Goal: Obtain resource: Download file/media

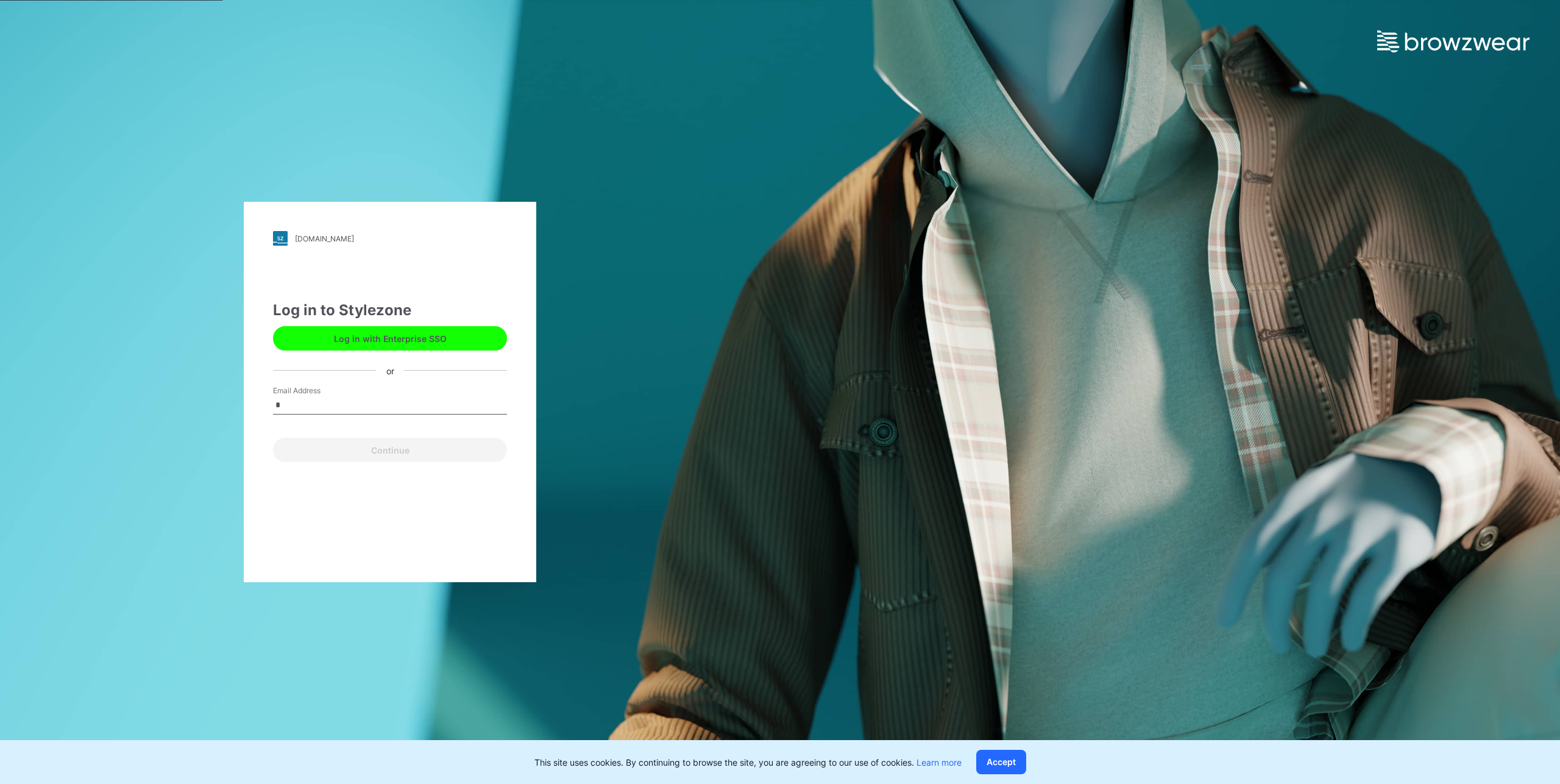
click at [292, 407] on input "*" at bounding box center [390, 406] width 234 height 19
type input "**********"
click at [273, 438] on button "Continue" at bounding box center [390, 449] width 234 height 24
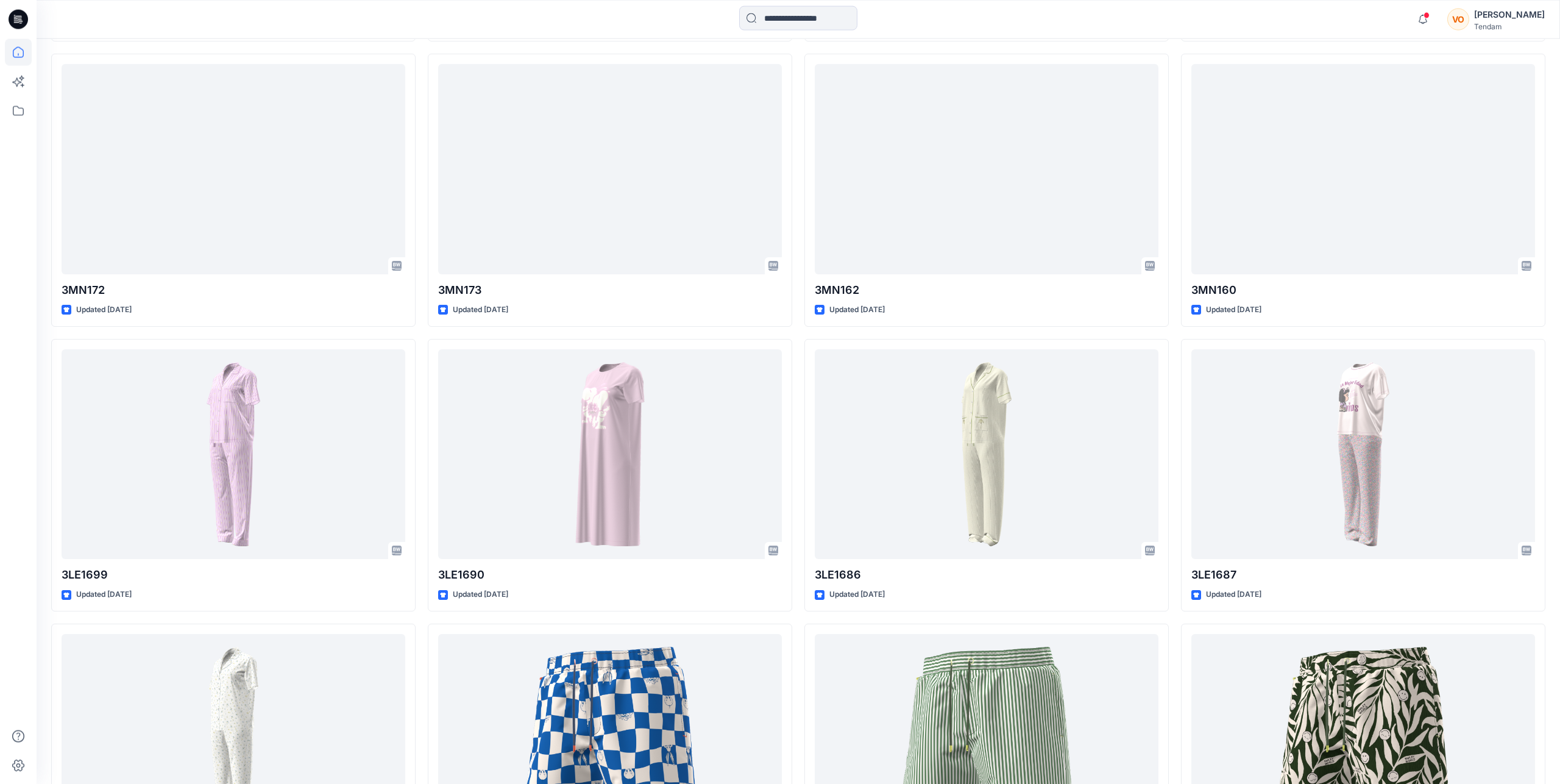
scroll to position [569, 0]
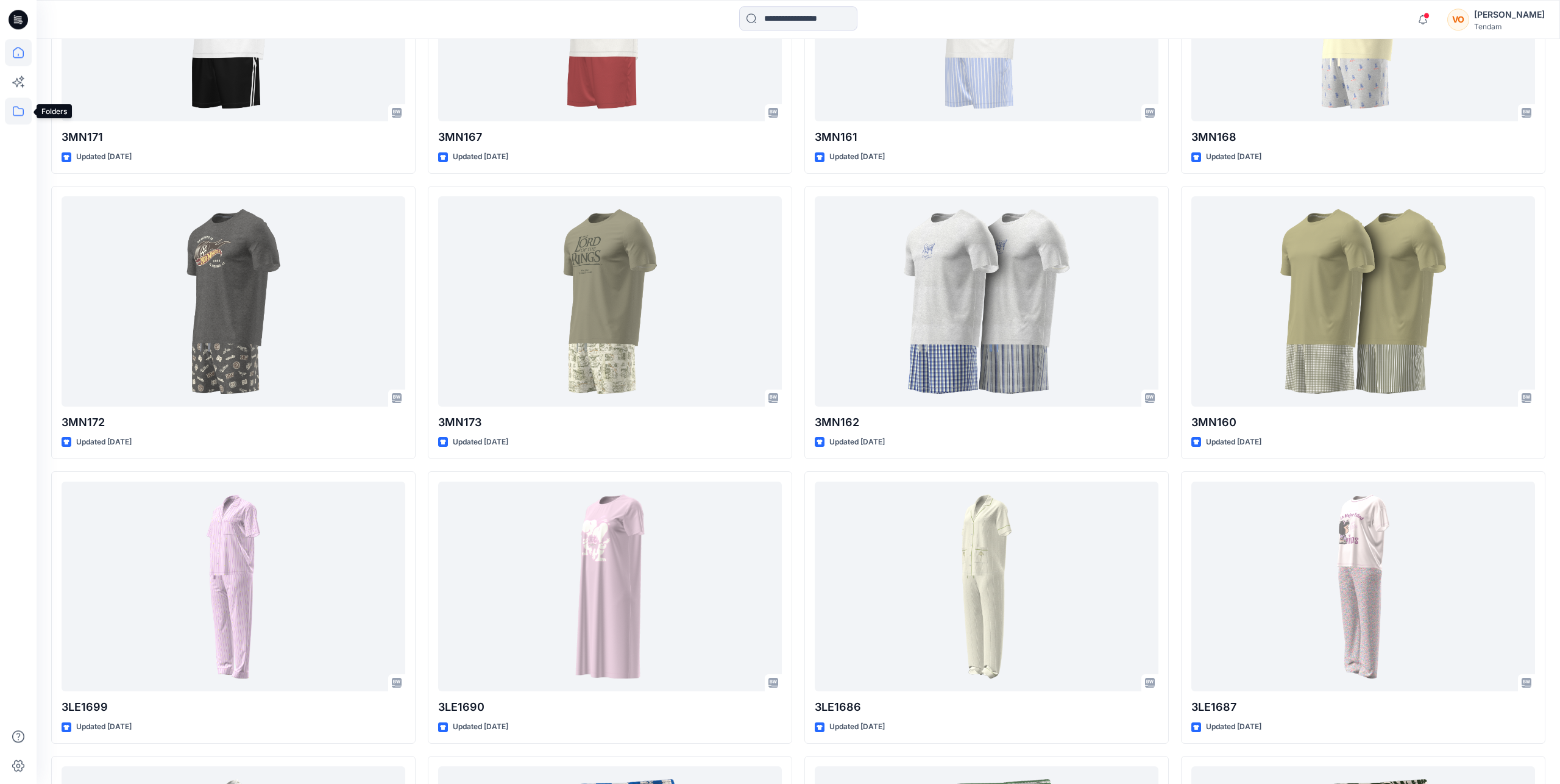
click at [16, 117] on icon at bounding box center [19, 111] width 27 height 27
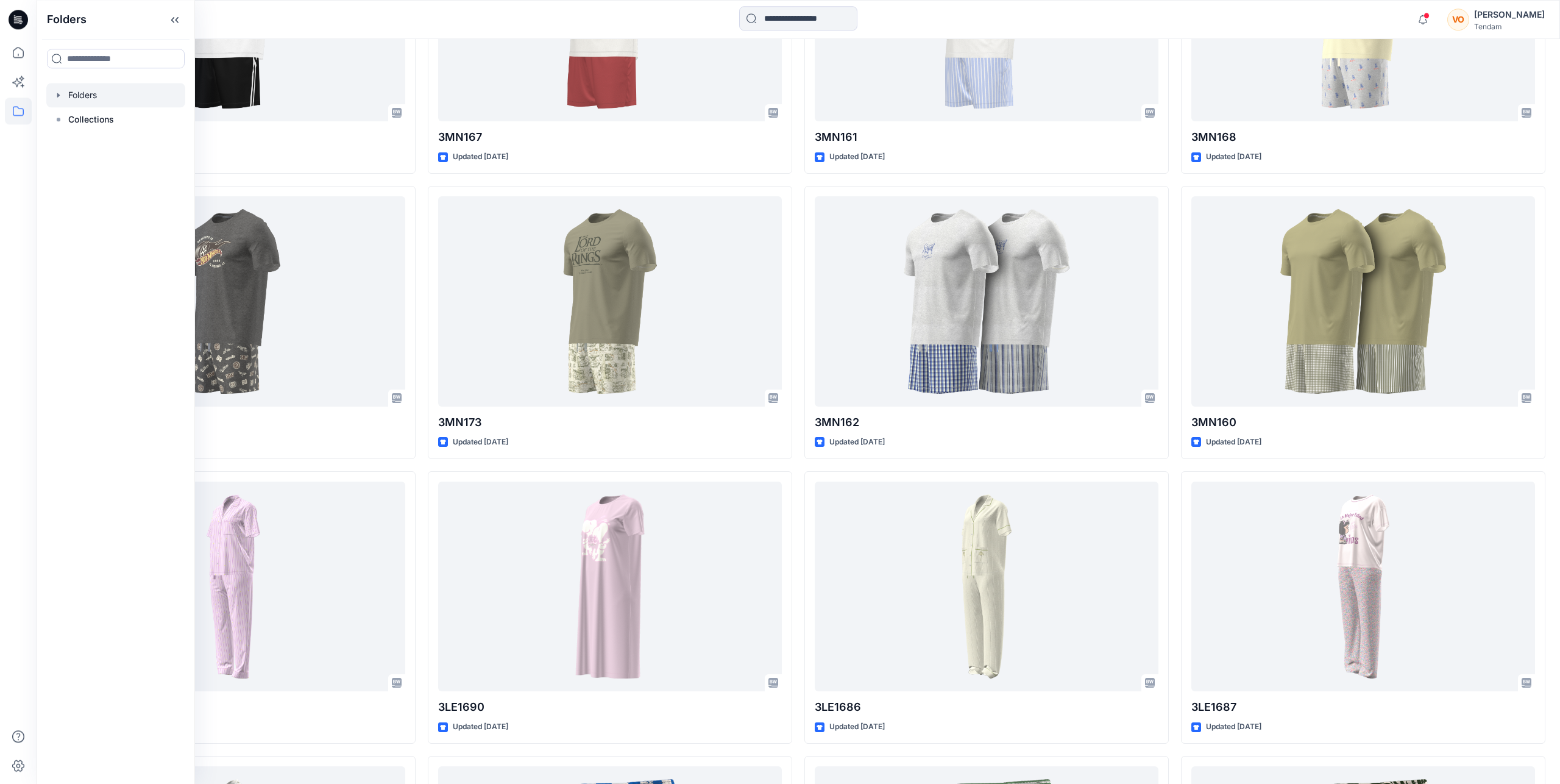
click at [79, 99] on div at bounding box center [116, 95] width 139 height 24
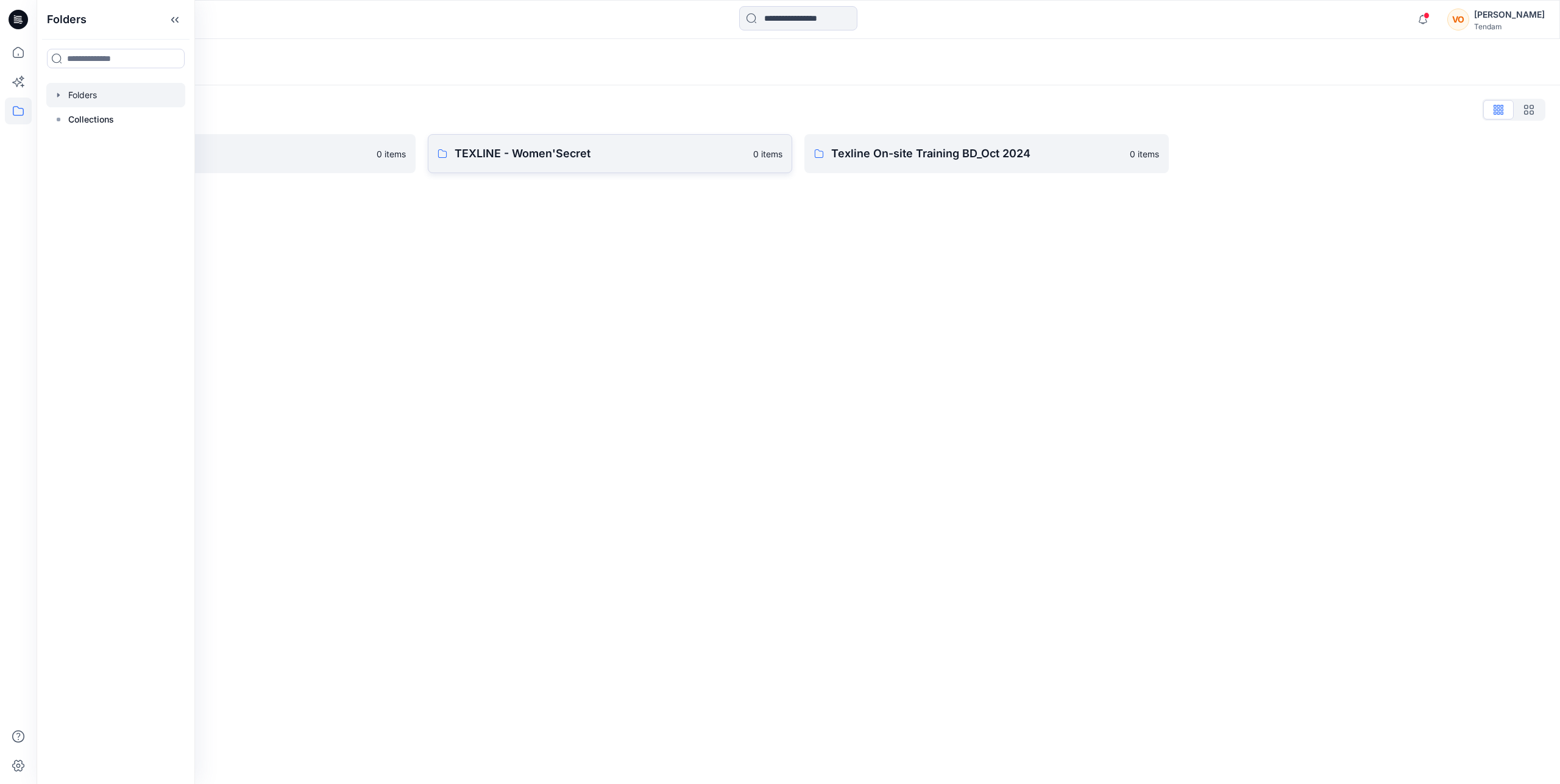
click at [528, 154] on p "TEXLINE - Women'Secret" at bounding box center [600, 154] width 292 height 17
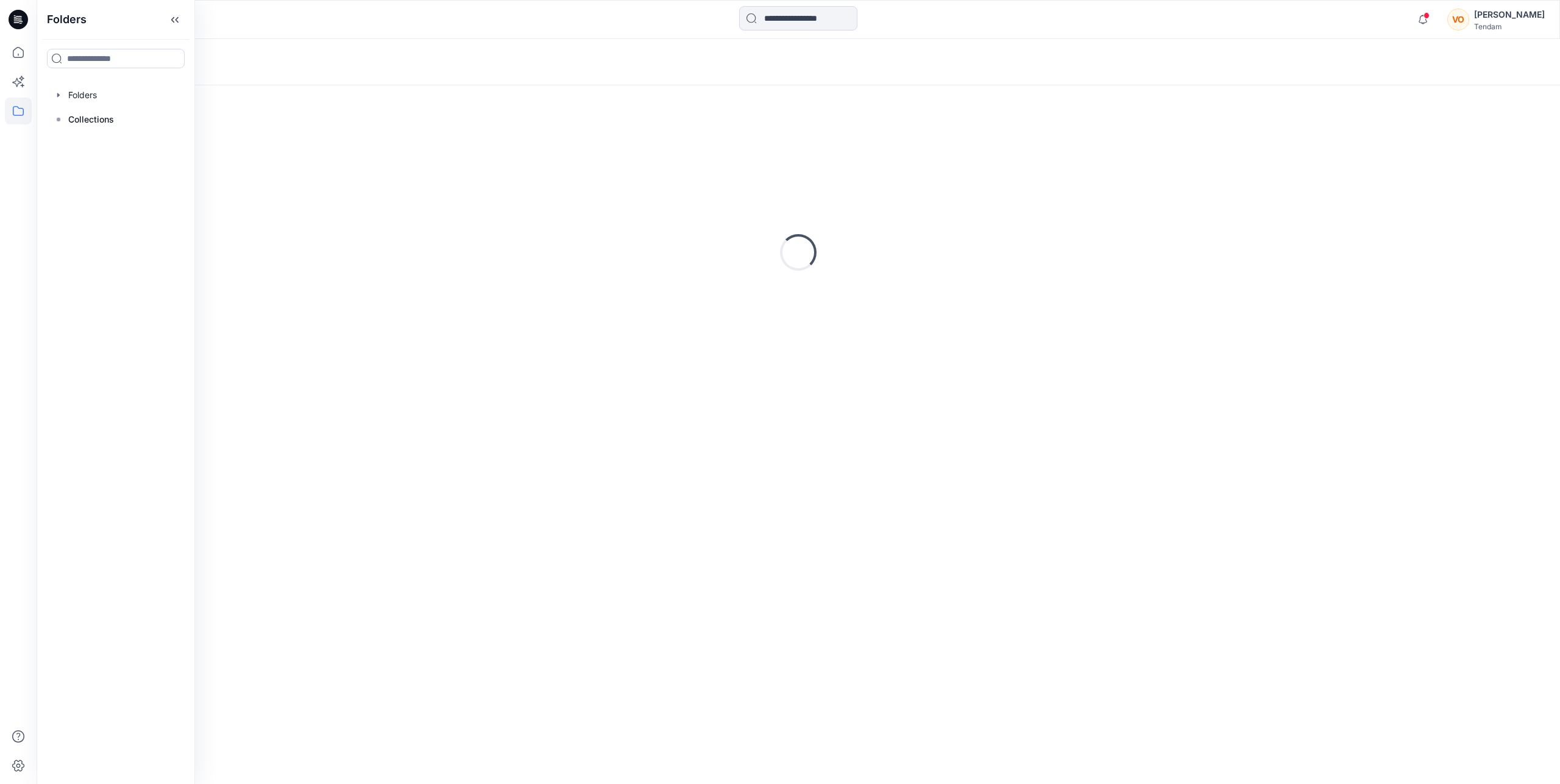
click at [528, 154] on div "Loading..." at bounding box center [799, 252] width 1494 height 305
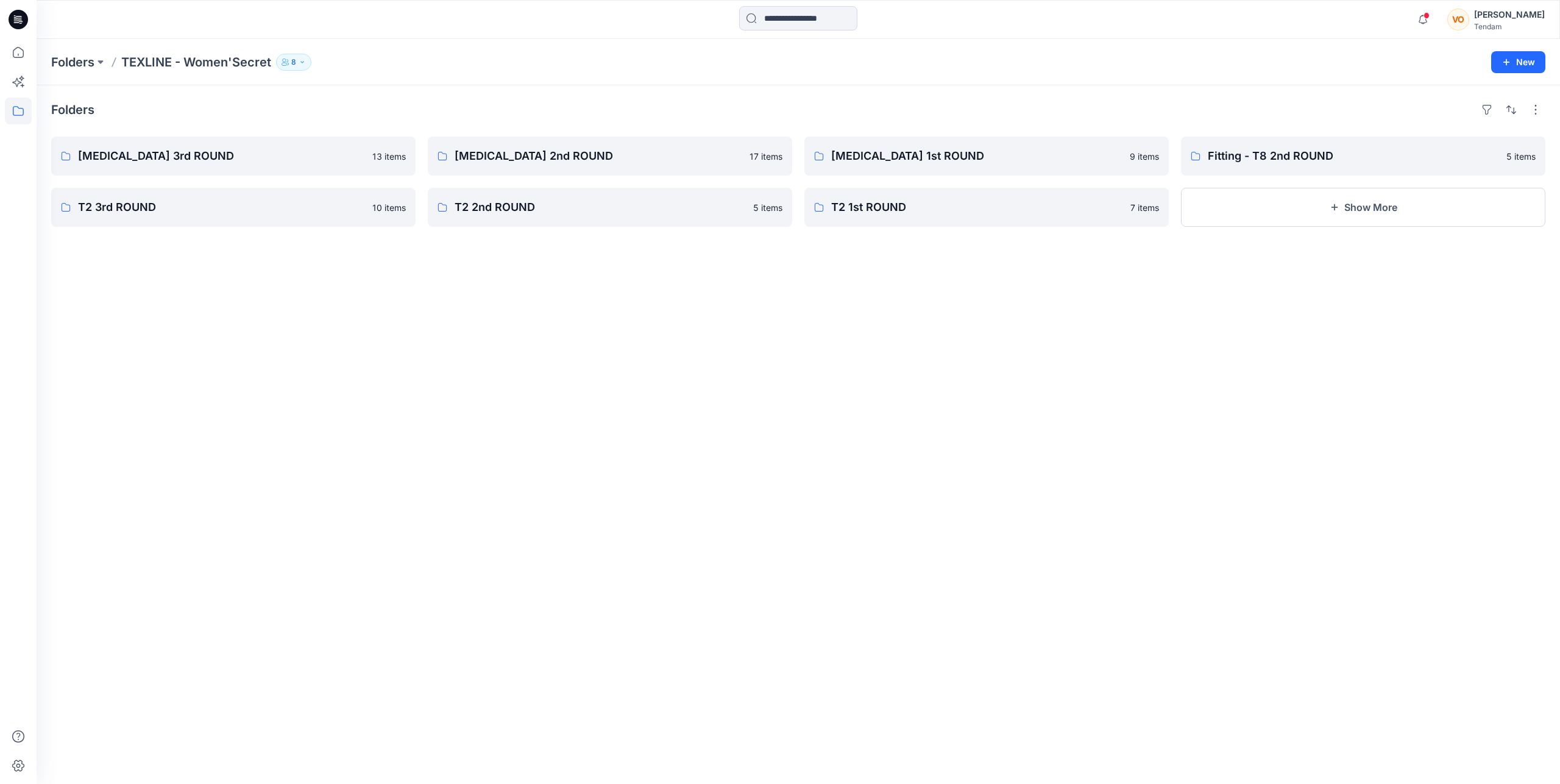
click at [470, 539] on div "Folders T3 3rd ROUND 13 items T2 3rd ROUND 10 items T3 2nd ROUND 17 items T2 2n…" at bounding box center [798, 434] width 1524 height 699
click at [1344, 210] on button "Show More" at bounding box center [1363, 207] width 364 height 39
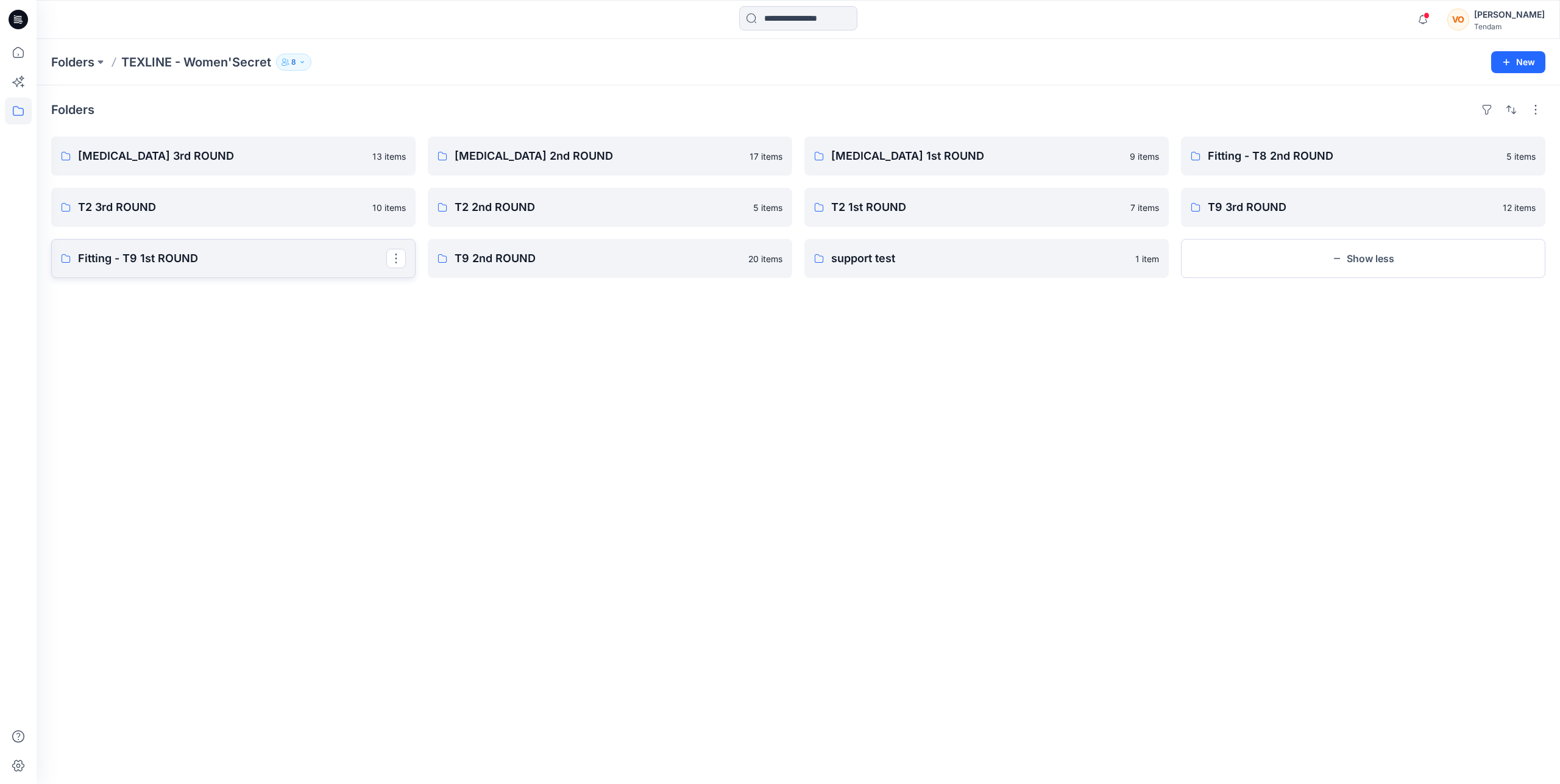
click at [233, 259] on p "Fitting - T9 1st ROUND" at bounding box center [232, 259] width 308 height 17
click at [532, 250] on p "T9 2nd ROUND" at bounding box center [608, 259] width 308 height 17
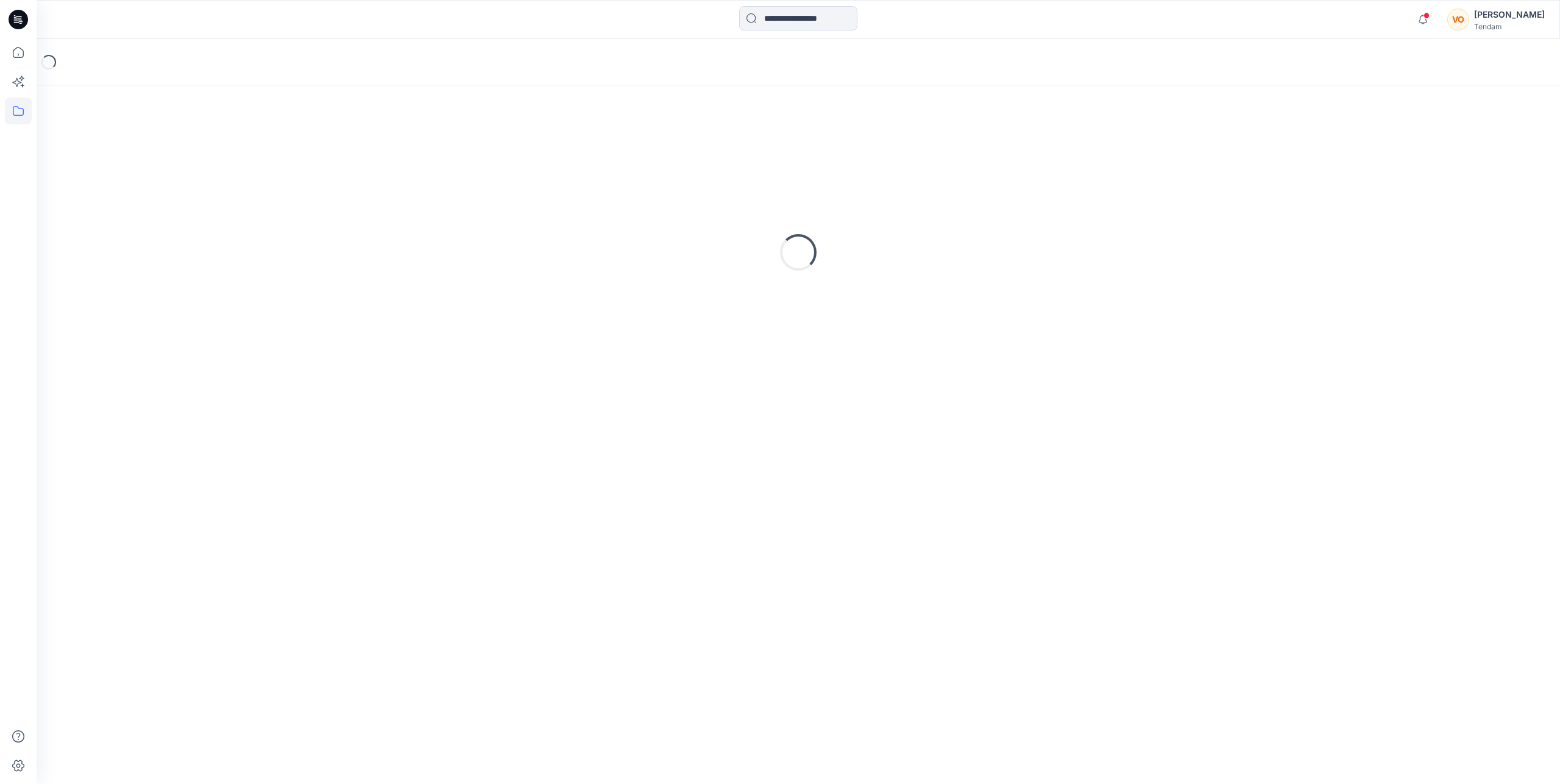
click at [532, 250] on div "Loading..." at bounding box center [799, 252] width 1494 height 305
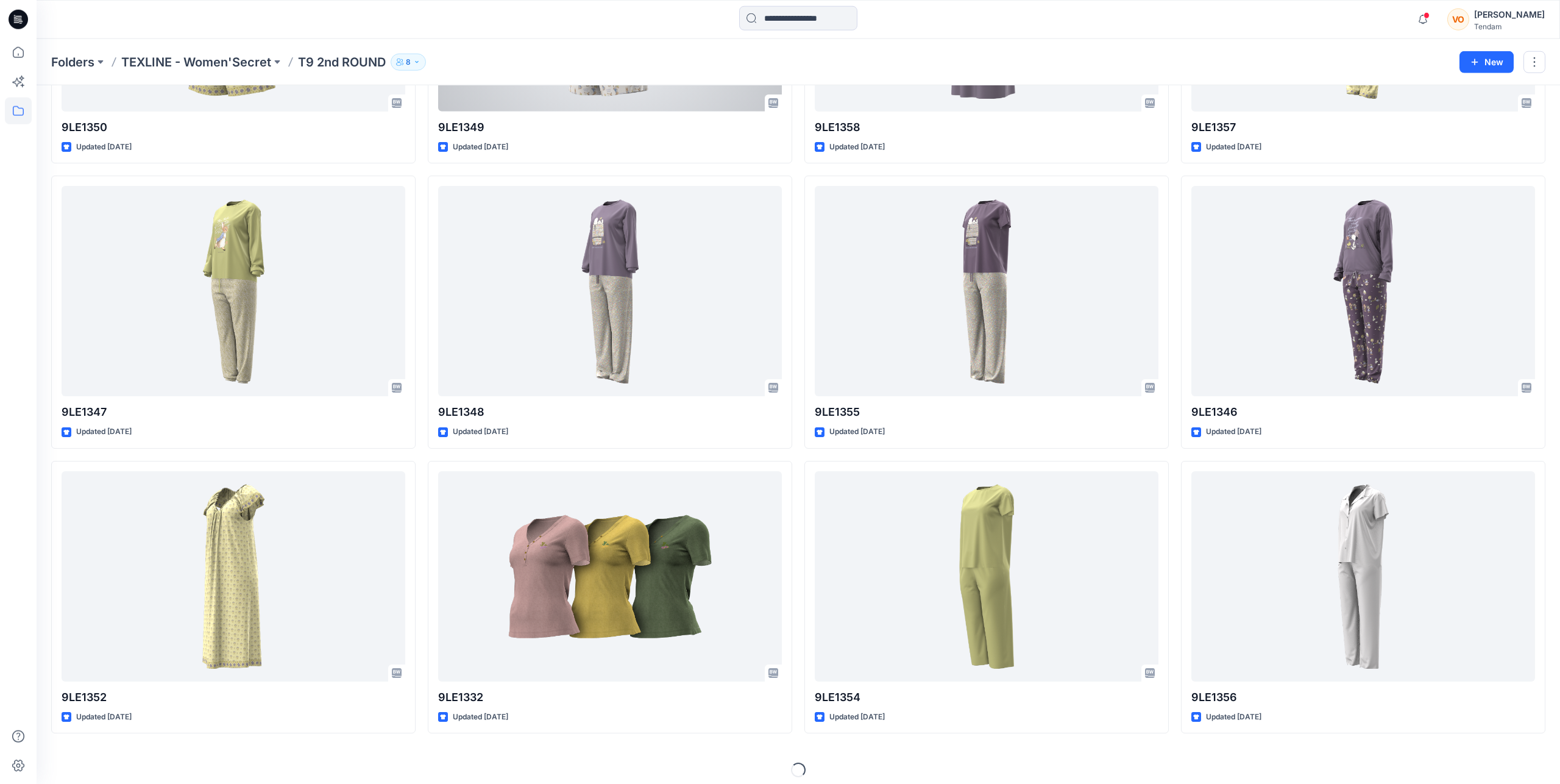
scroll to position [253, 0]
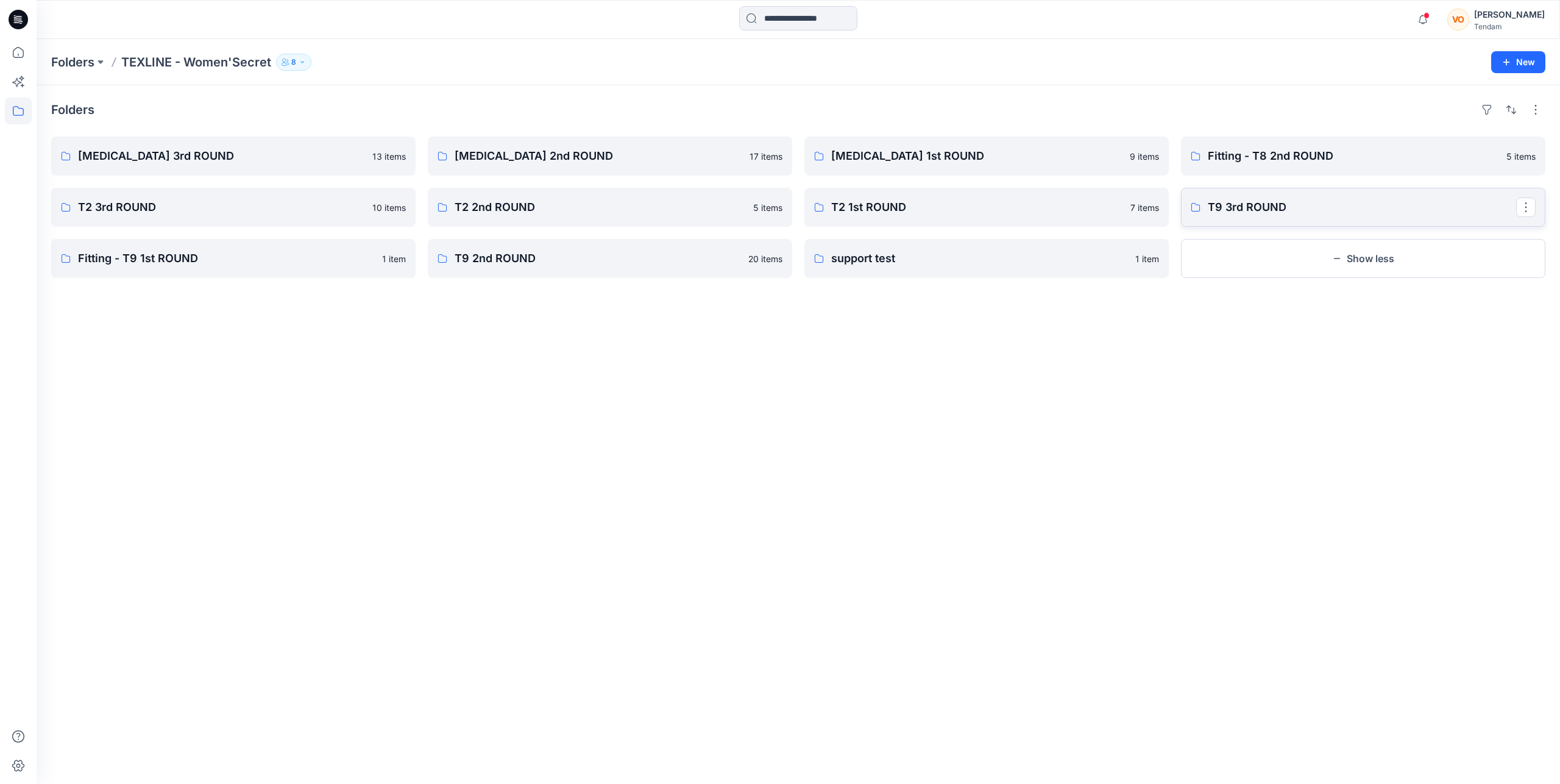
click at [1298, 206] on p "T9 3rd ROUND" at bounding box center [1362, 207] width 308 height 17
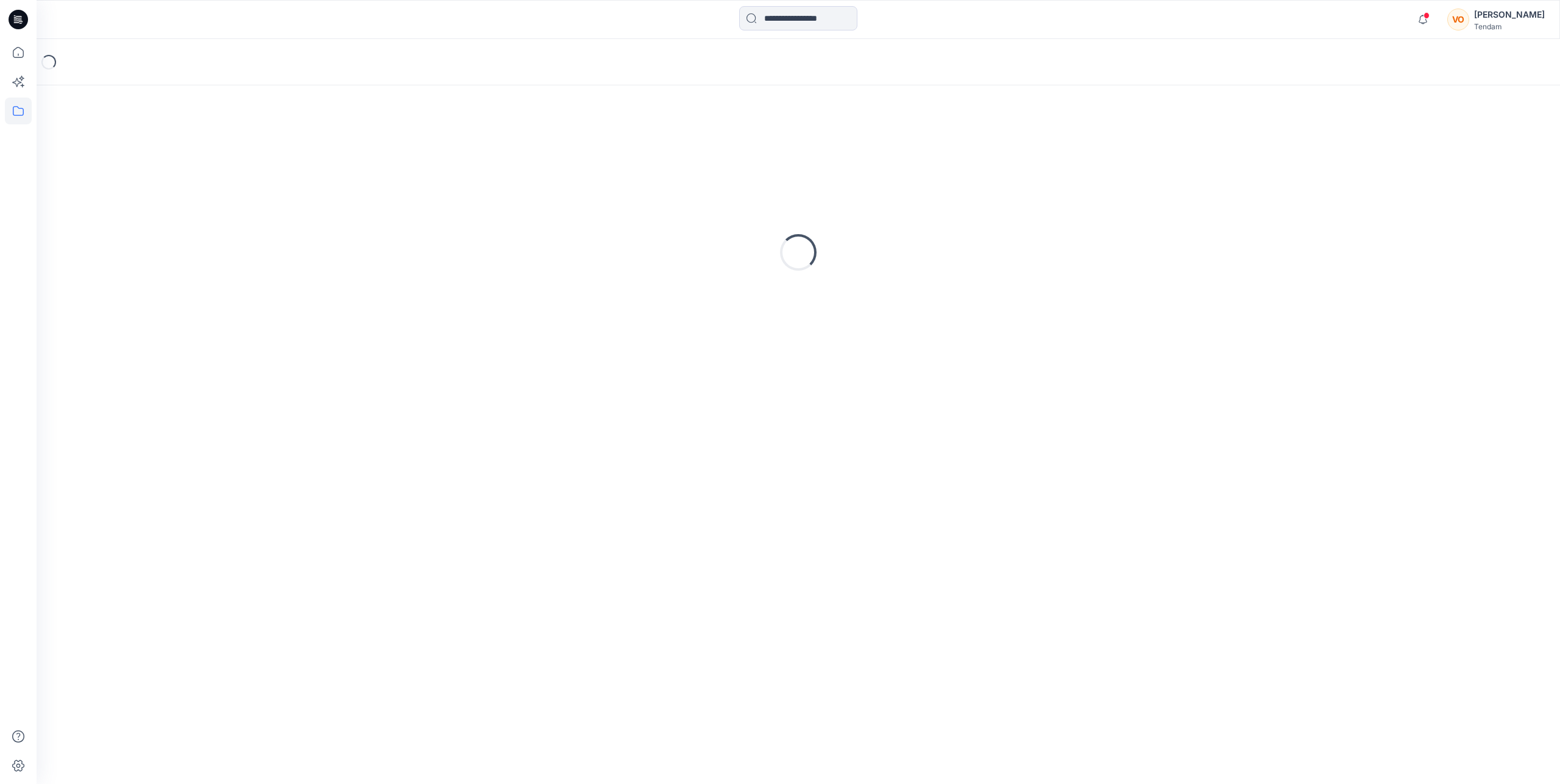
click at [1298, 206] on div "Loading..." at bounding box center [799, 252] width 1494 height 305
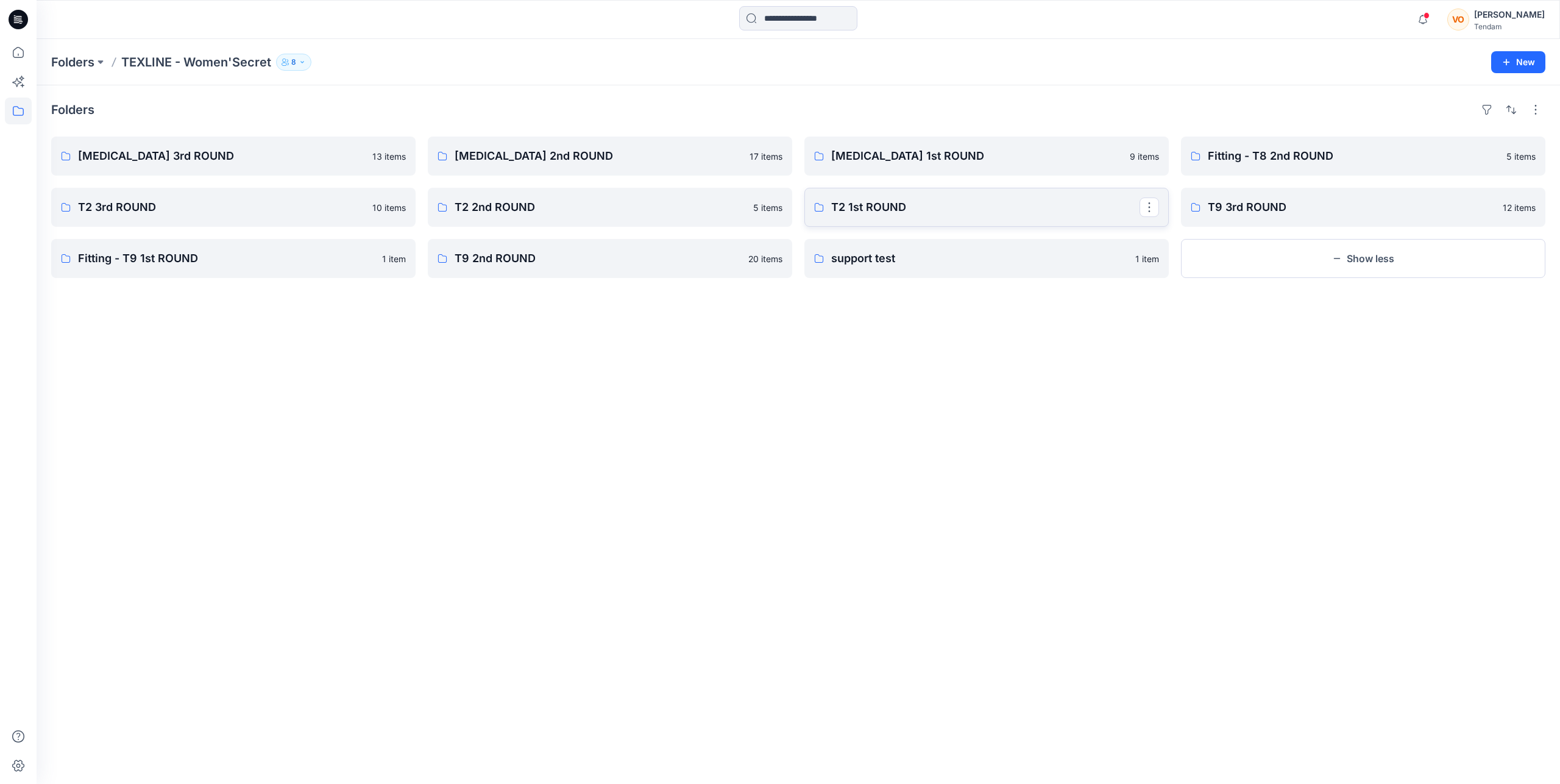
click at [1072, 204] on p "T2 1st ROUND" at bounding box center [985, 207] width 308 height 17
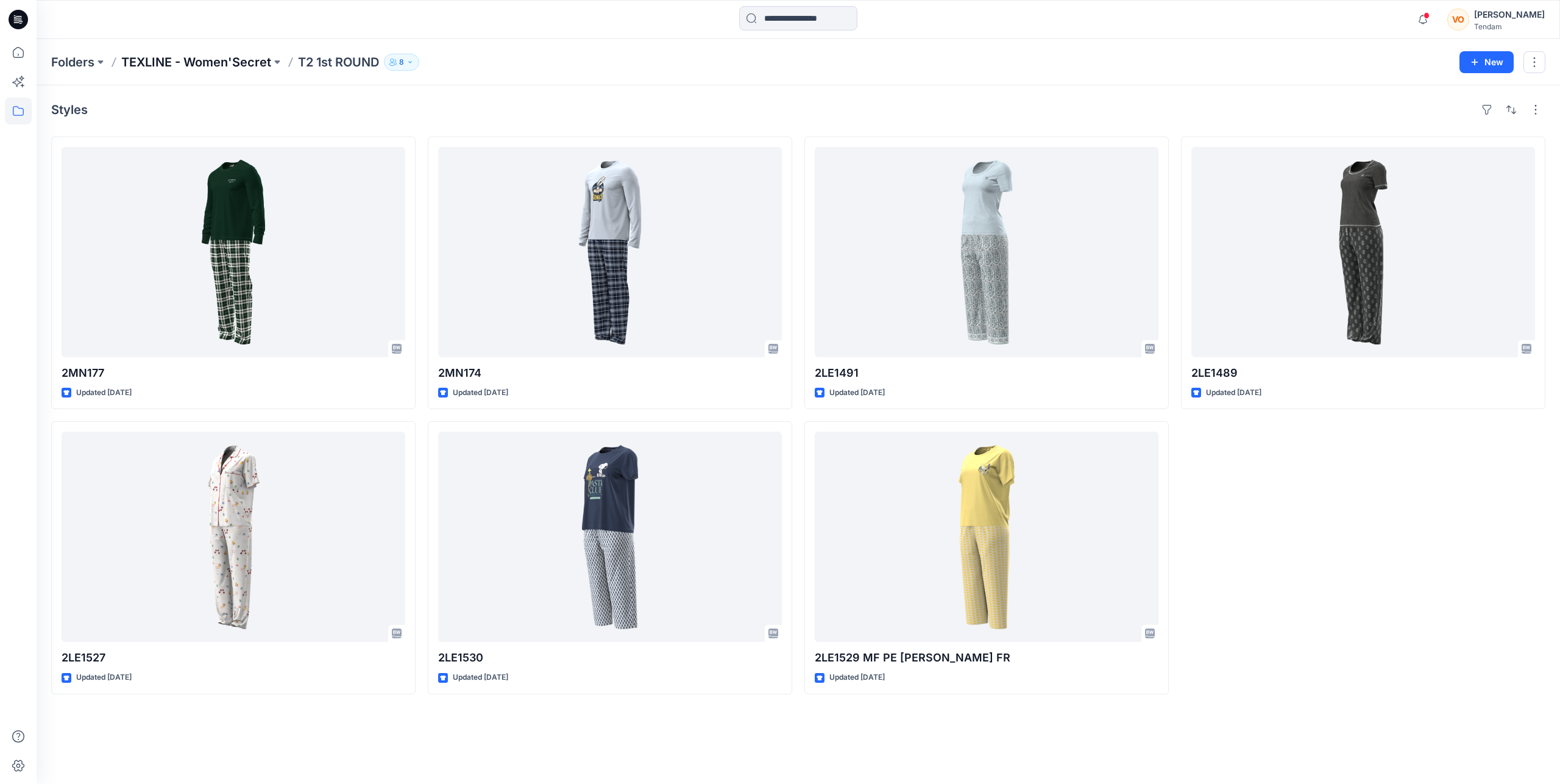
click at [155, 58] on p "TEXLINE - Women'Secret" at bounding box center [196, 62] width 150 height 17
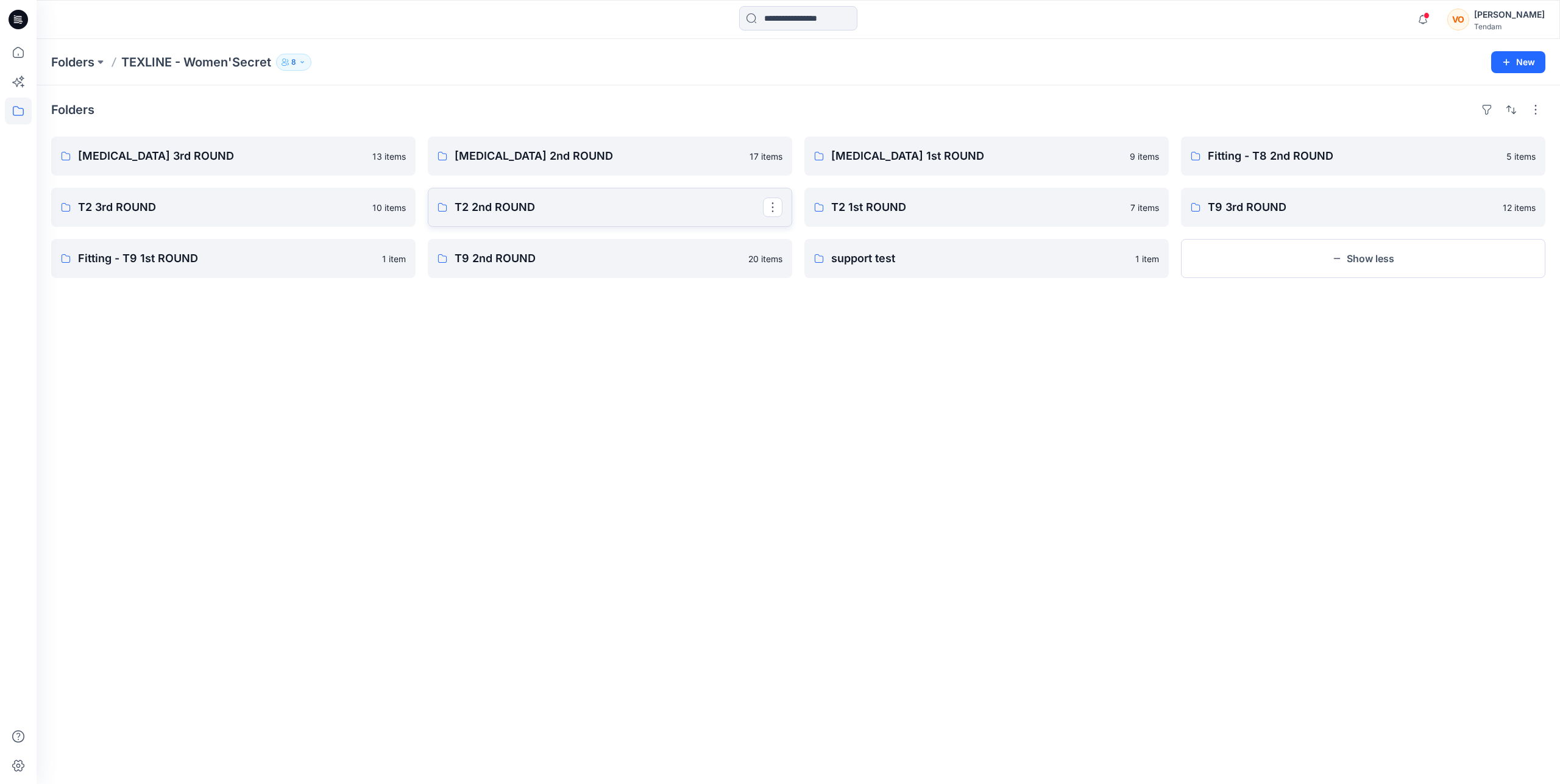
click at [584, 205] on p "T2 2nd ROUND" at bounding box center [608, 207] width 308 height 17
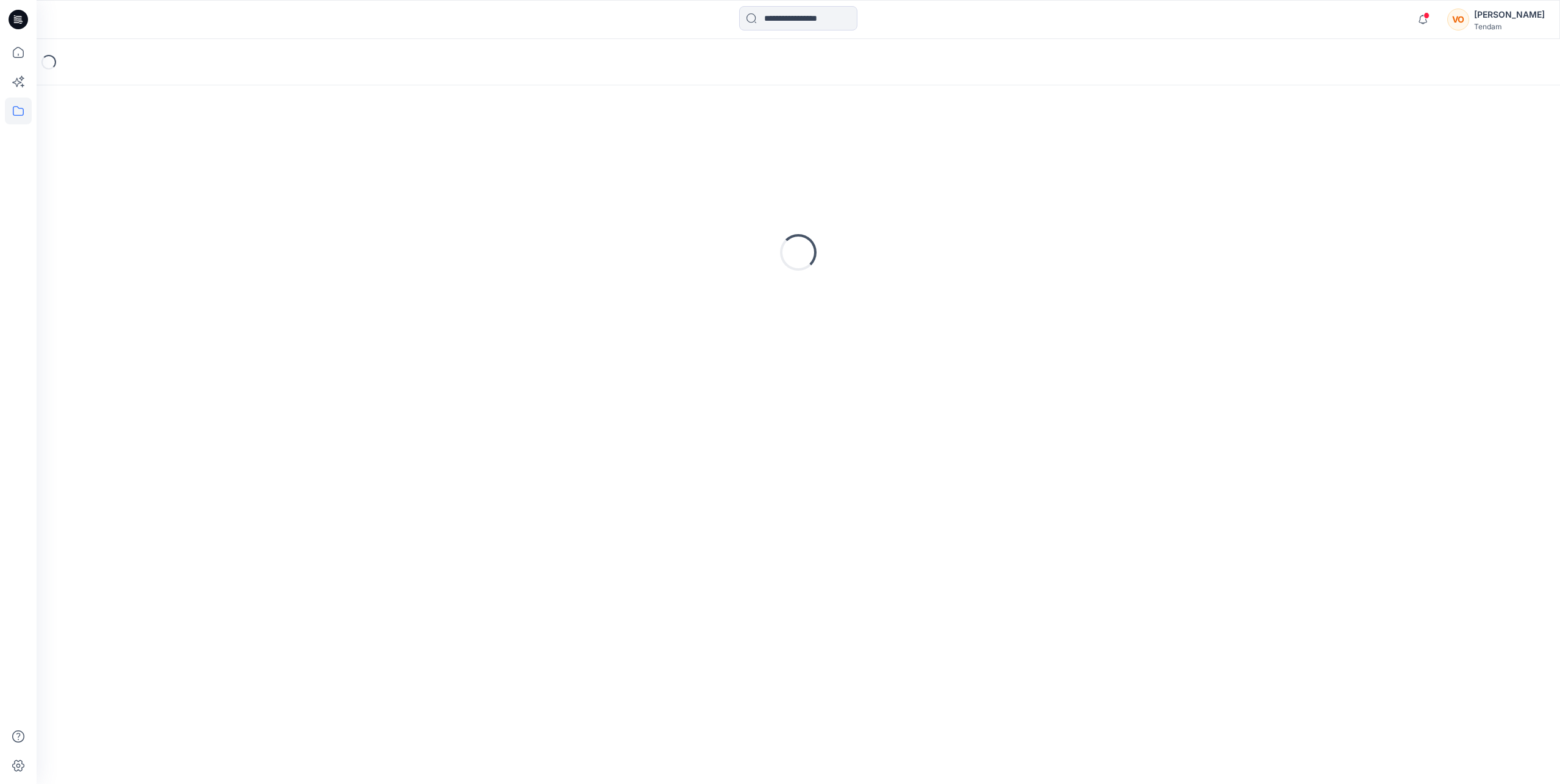
click at [584, 205] on div "Loading..." at bounding box center [799, 252] width 1494 height 305
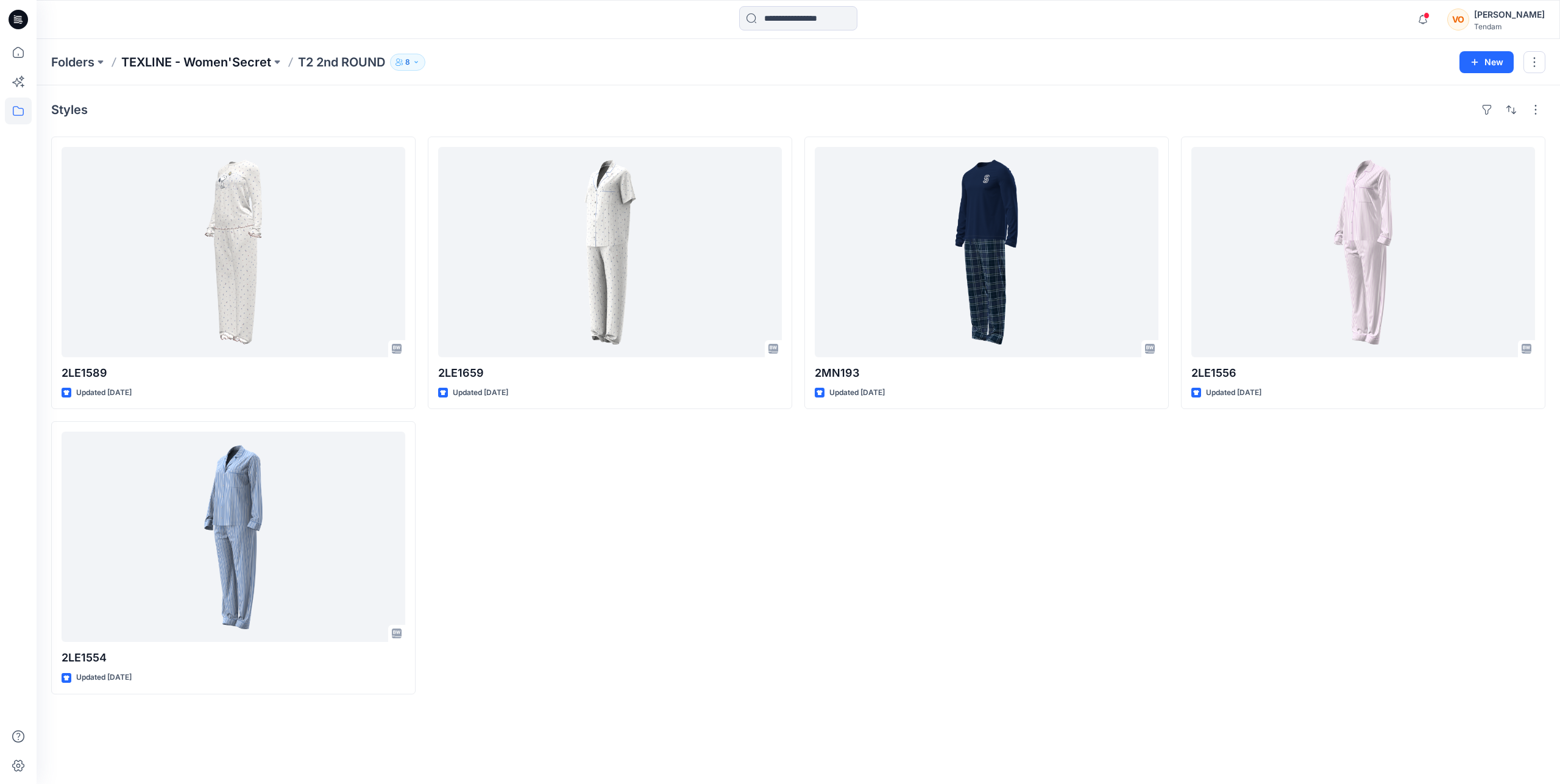
click at [216, 58] on p "TEXLINE - Women'Secret" at bounding box center [196, 62] width 150 height 17
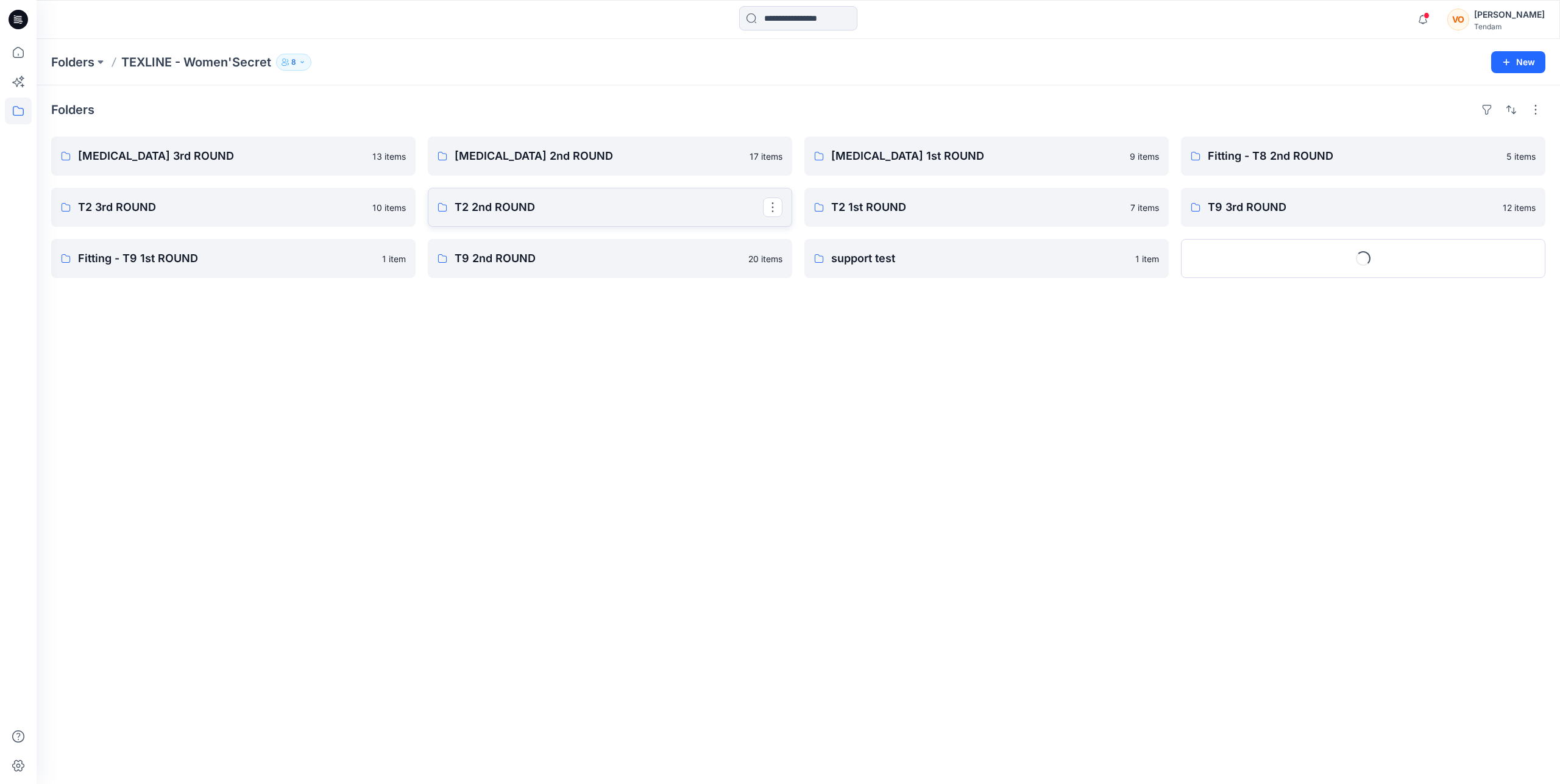
click at [570, 202] on p "T2 2nd ROUND" at bounding box center [608, 207] width 308 height 17
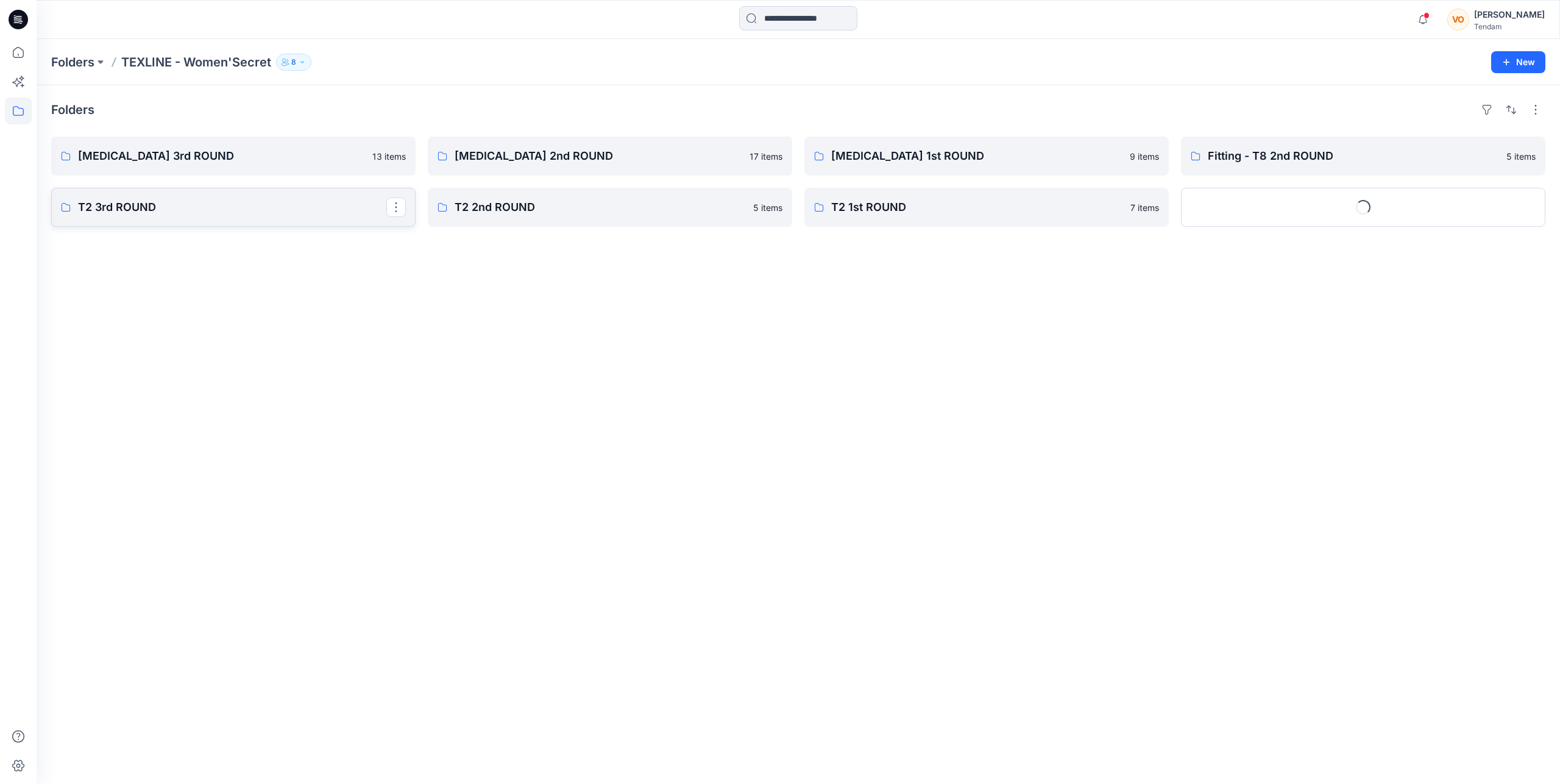
click at [298, 206] on p "T2 3rd ROUND" at bounding box center [232, 207] width 308 height 17
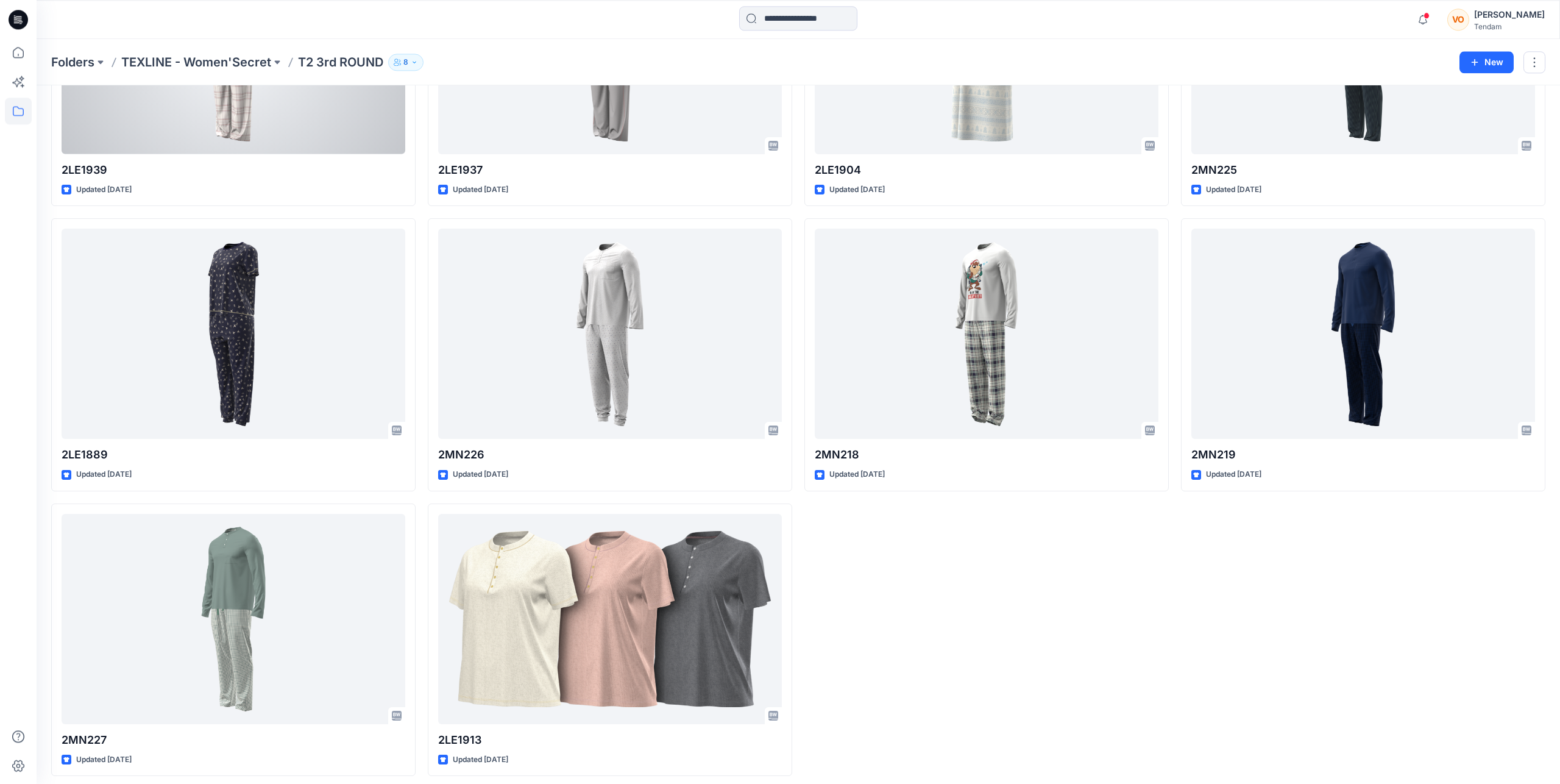
scroll to position [210, 0]
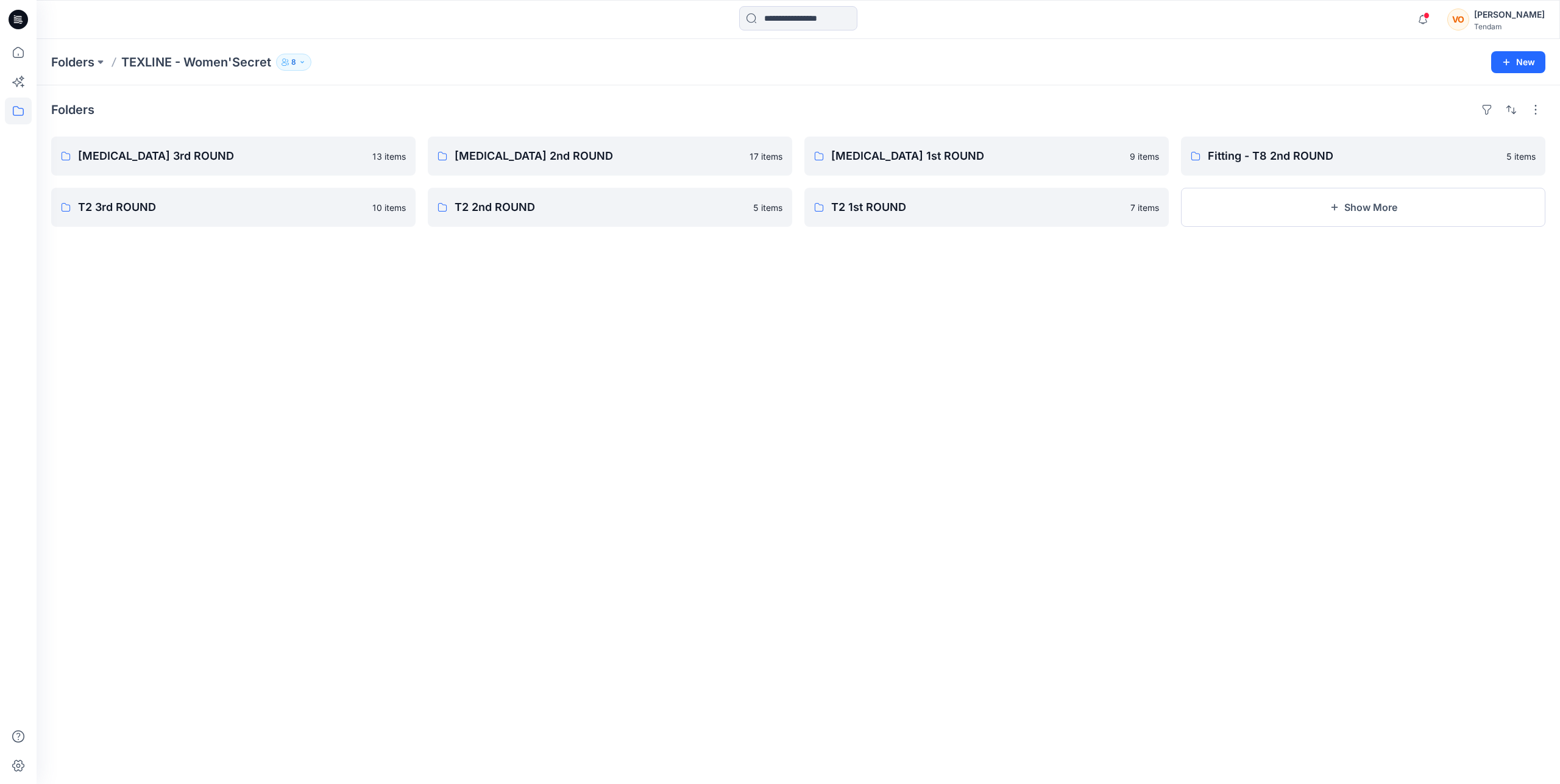
click at [1372, 231] on div "Folders T3 3rd ROUND 13 items T2 3rd ROUND 10 items T3 2nd ROUND 17 items T2 2n…" at bounding box center [798, 434] width 1524 height 699
click at [1364, 215] on button "Show More" at bounding box center [1363, 207] width 364 height 39
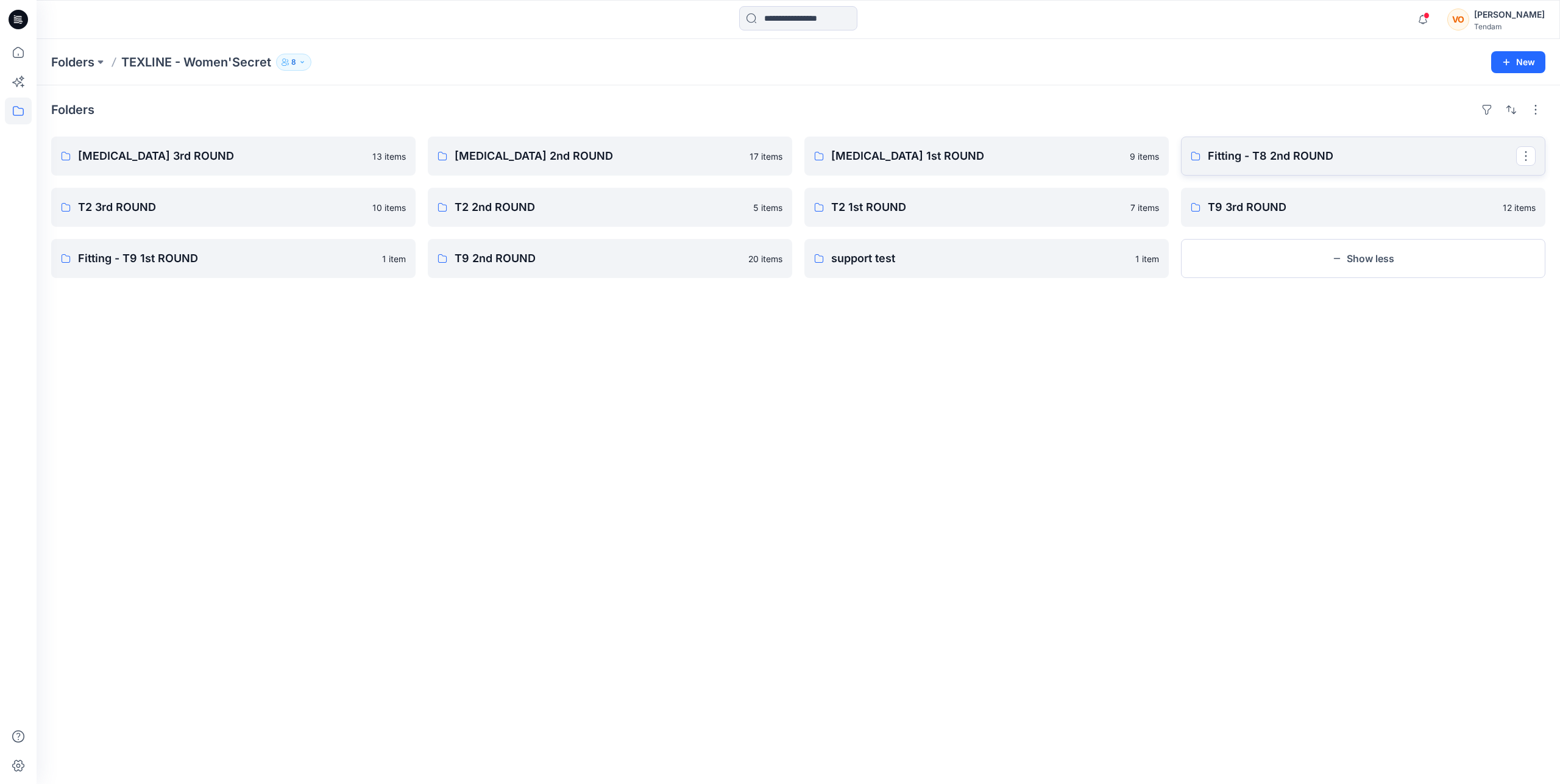
click at [1272, 166] on link "Fitting - T8 2nd ROUND" at bounding box center [1363, 156] width 364 height 39
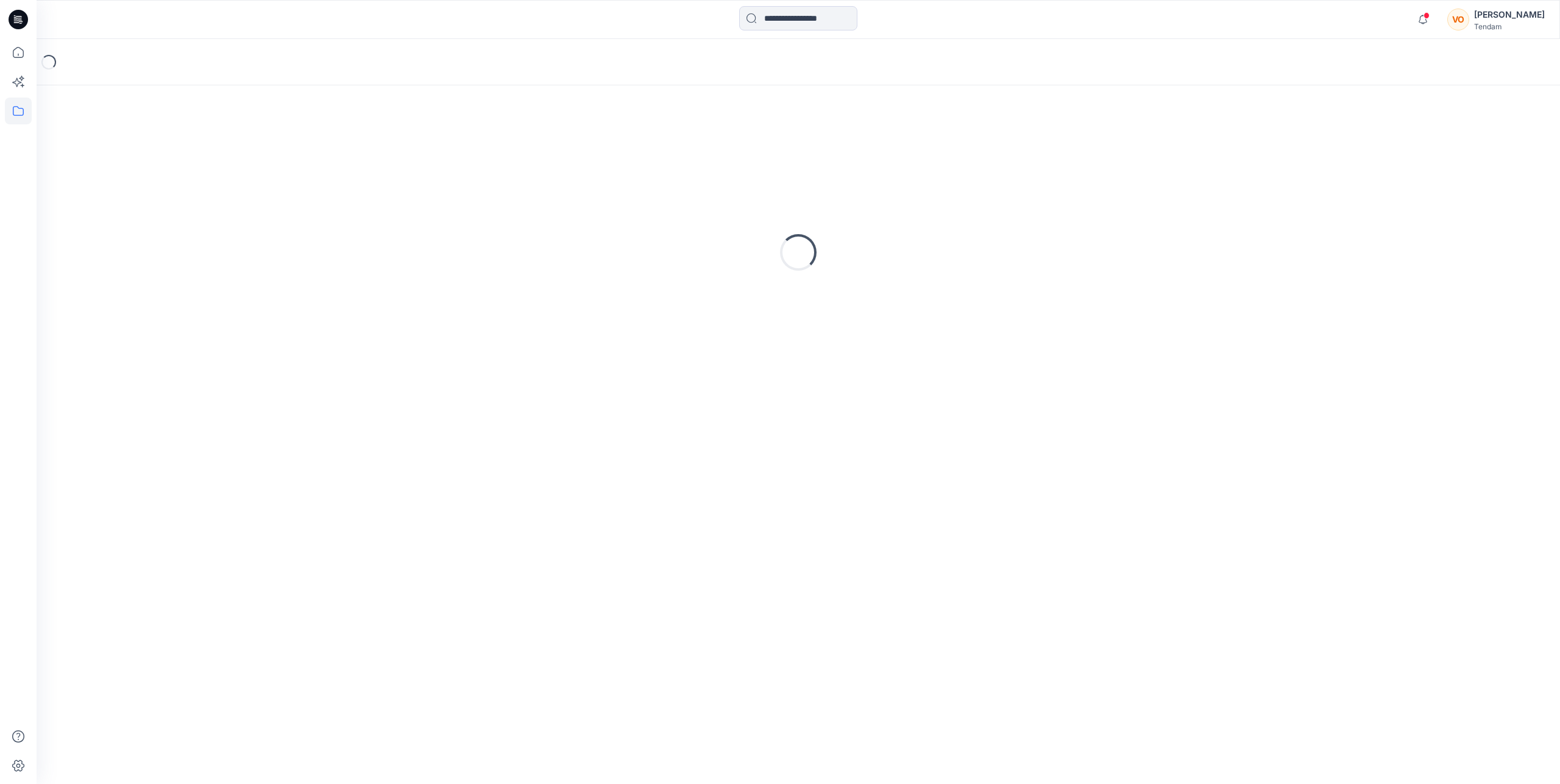
click at [1272, 166] on div "Loading..." at bounding box center [799, 252] width 1494 height 305
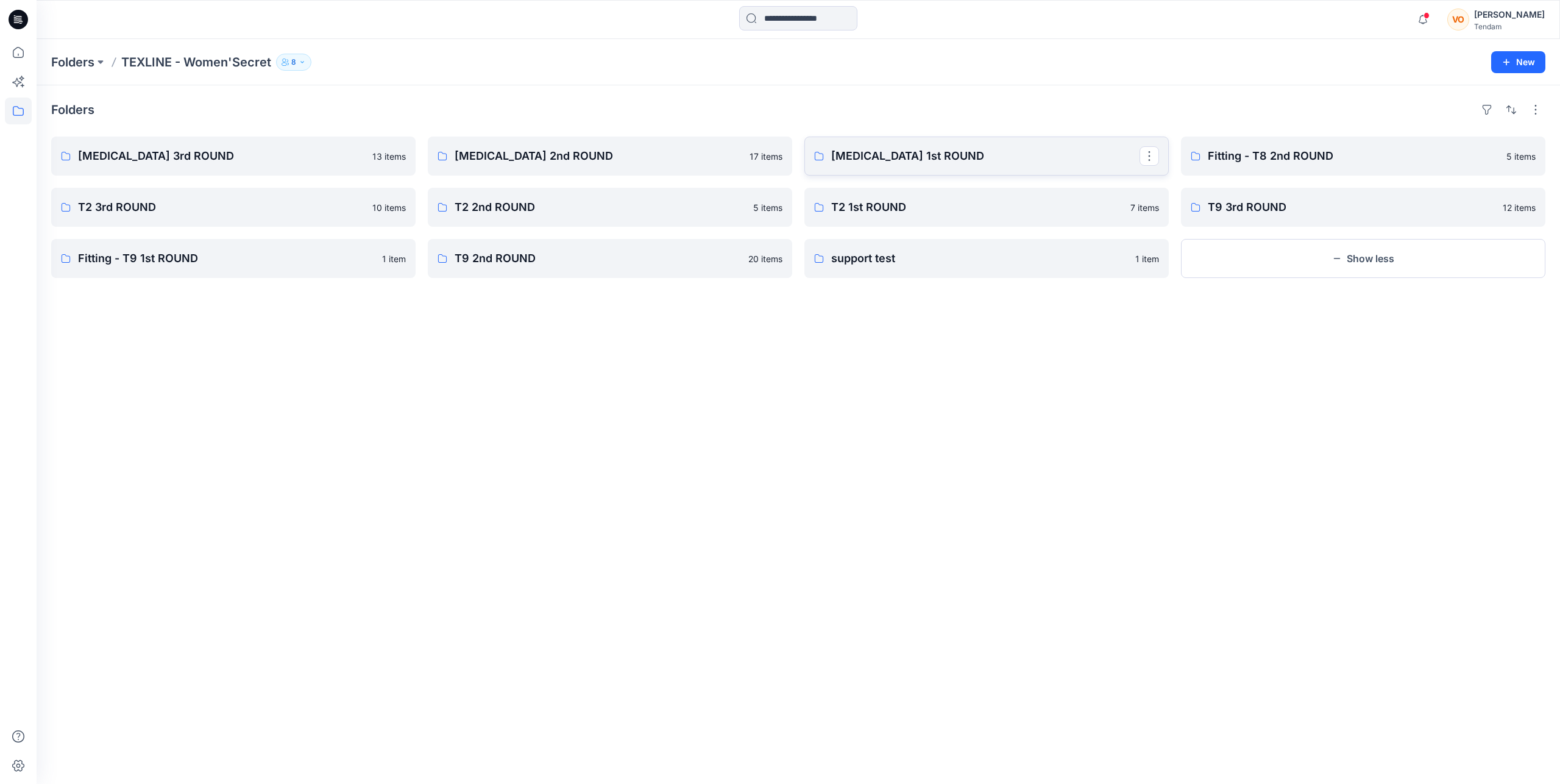
click at [924, 161] on p "[MEDICAL_DATA] 1st ROUND" at bounding box center [985, 156] width 308 height 17
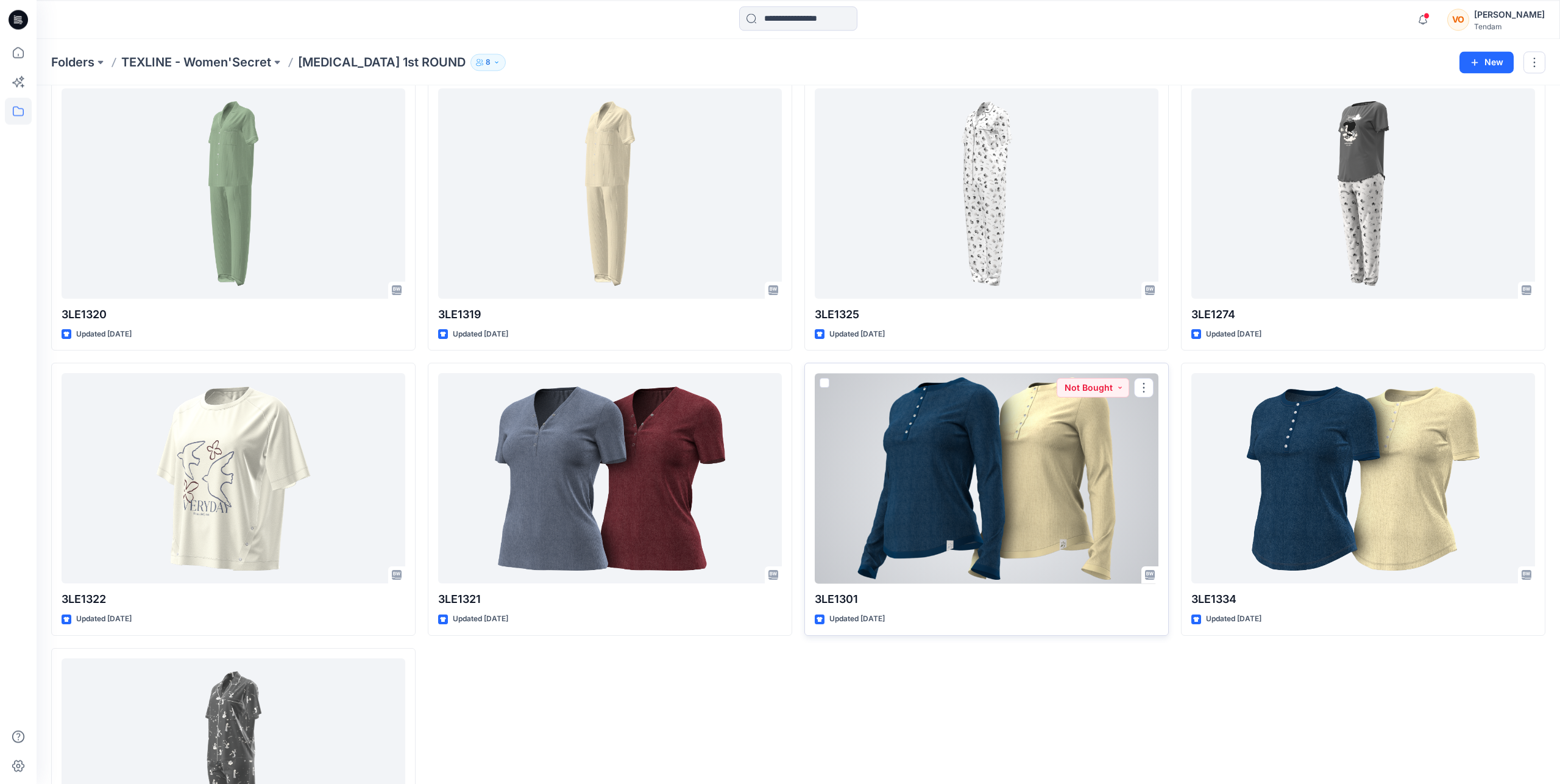
scroll to position [63, 0]
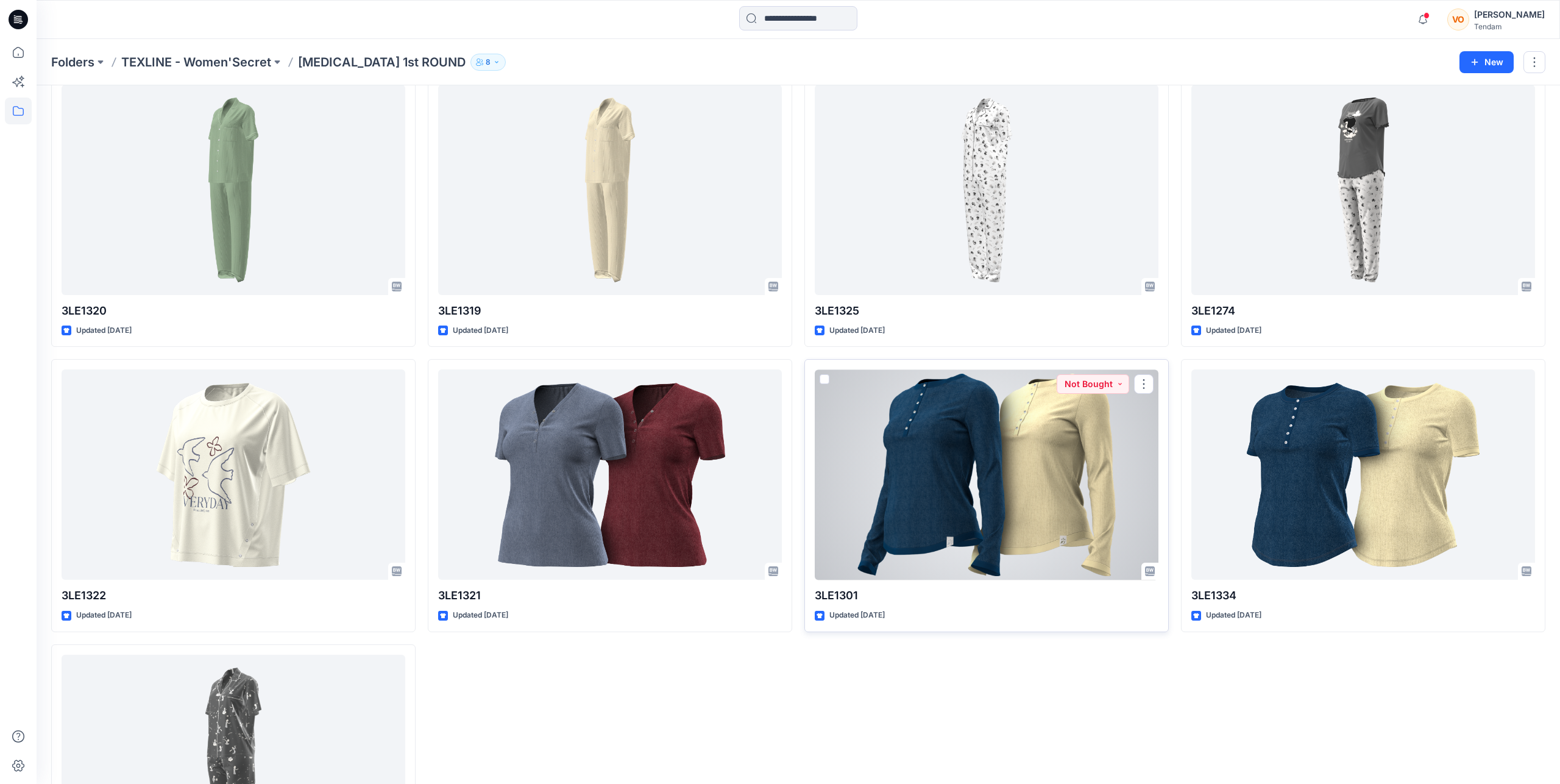
click at [976, 489] on div at bounding box center [986, 474] width 344 height 210
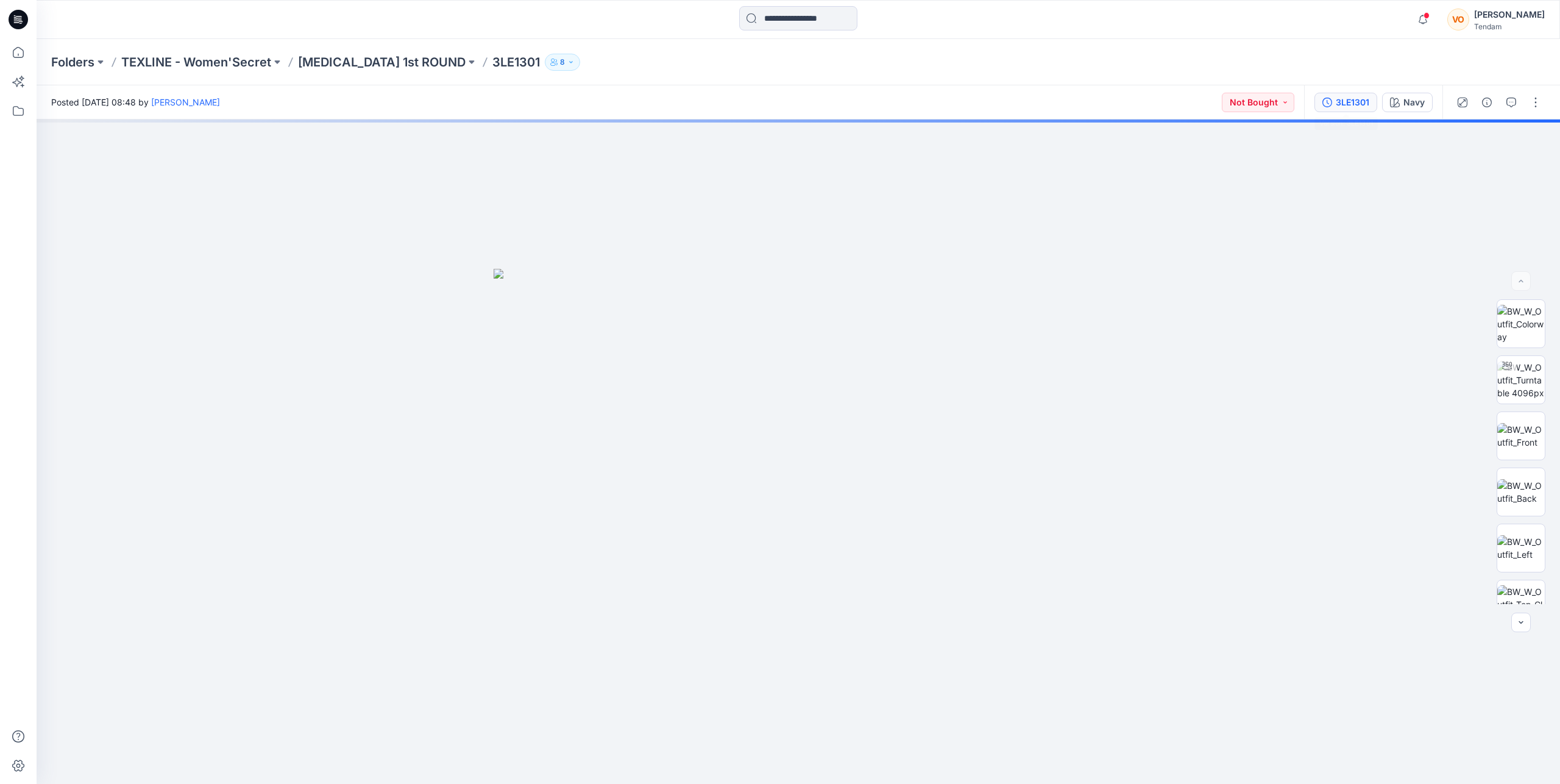
click at [1348, 108] on div "3LE1301" at bounding box center [1353, 102] width 34 height 14
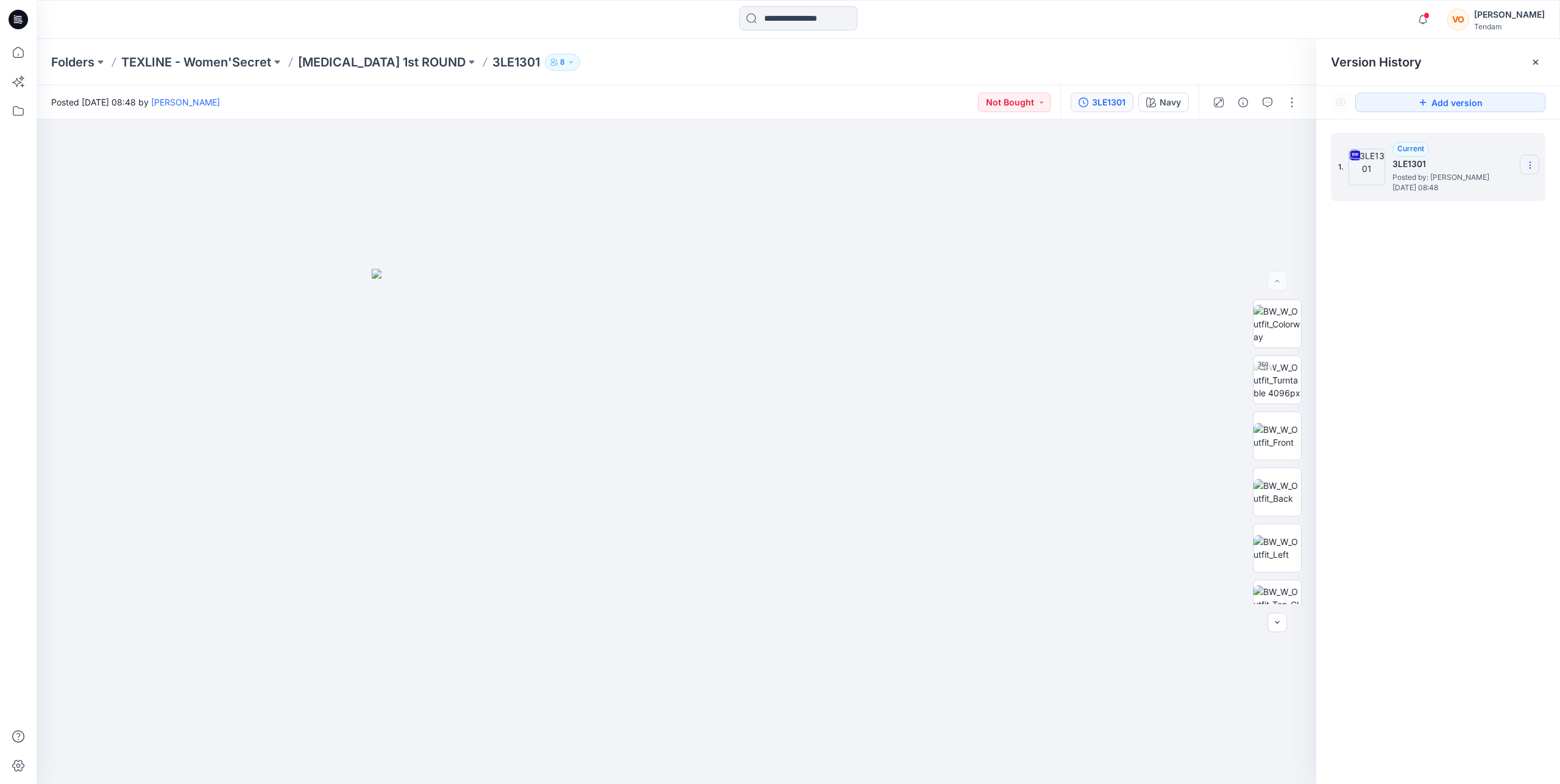
click at [1527, 168] on icon at bounding box center [1530, 166] width 10 height 10
click at [1453, 189] on span "Download Source BW File" at bounding box center [1469, 188] width 101 height 14
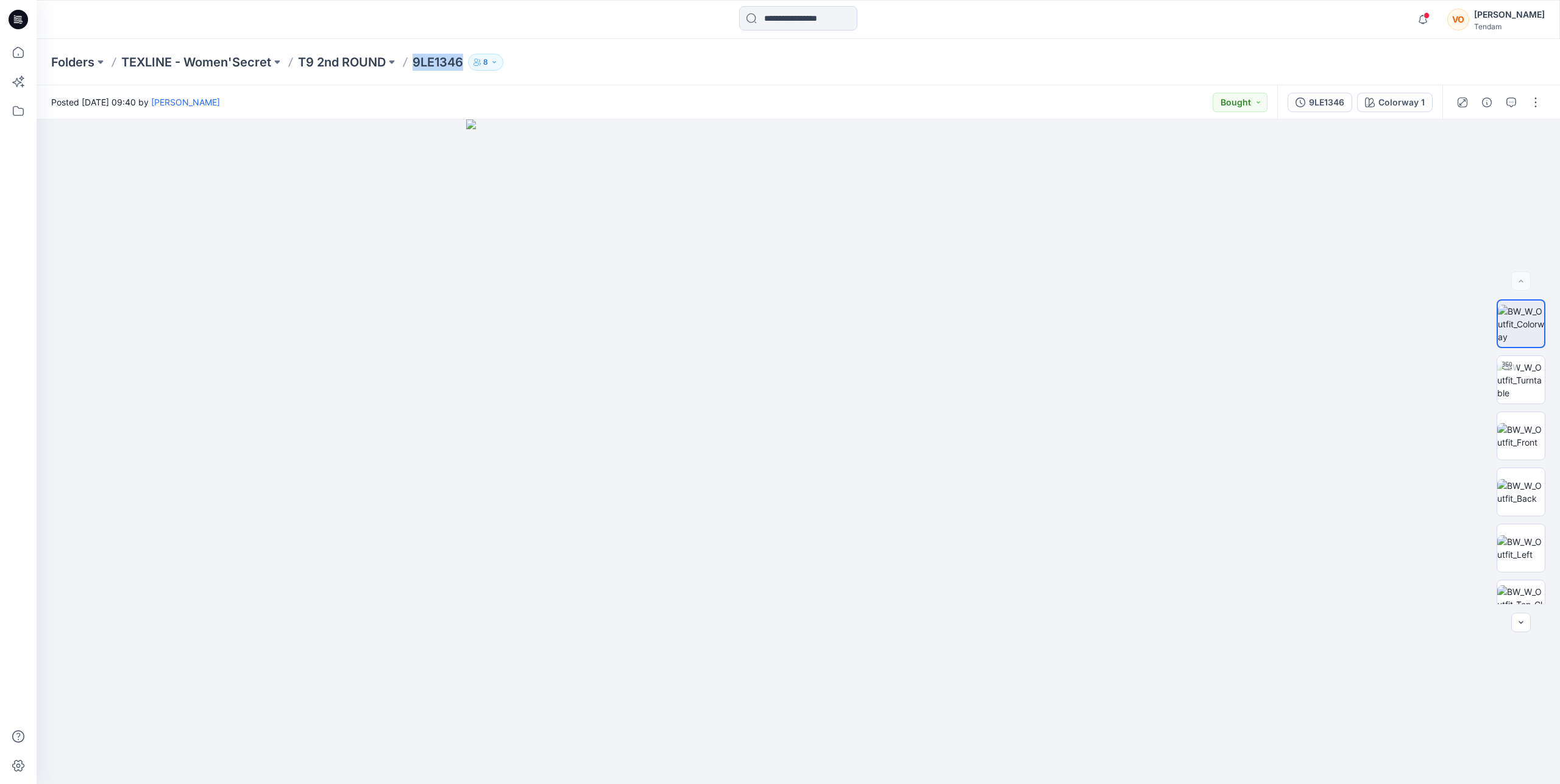
drag, startPoint x: 414, startPoint y: 60, endPoint x: 464, endPoint y: 67, distance: 50.5
click at [464, 67] on div "Folders TEXLINE - Women'Secret T9 2nd ROUND 9LE1346 8" at bounding box center [751, 62] width 1399 height 17
